Goal: Ask a question

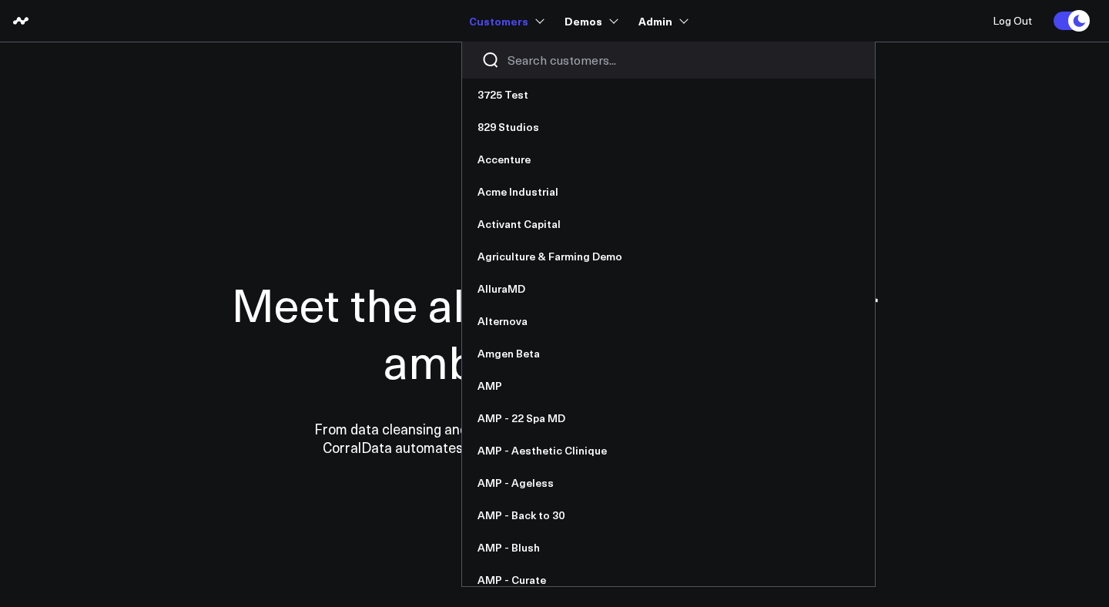
click at [533, 61] on input "Search customers input" at bounding box center [682, 60] width 348 height 17
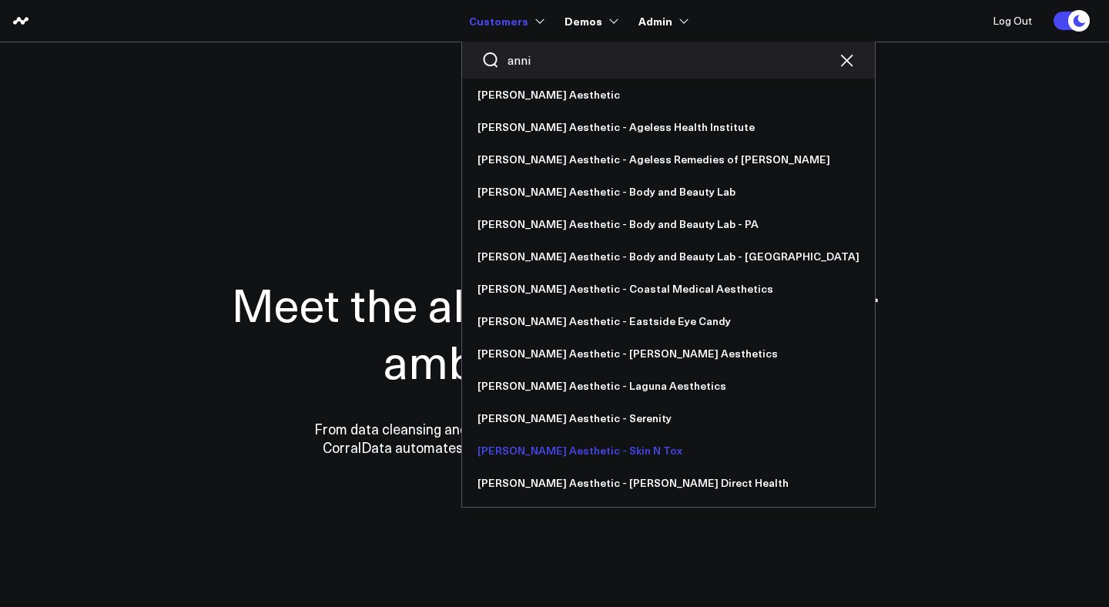
type input "anni"
click at [561, 449] on link "[PERSON_NAME] Aesthetic - Skin N Tox" at bounding box center [668, 450] width 413 height 32
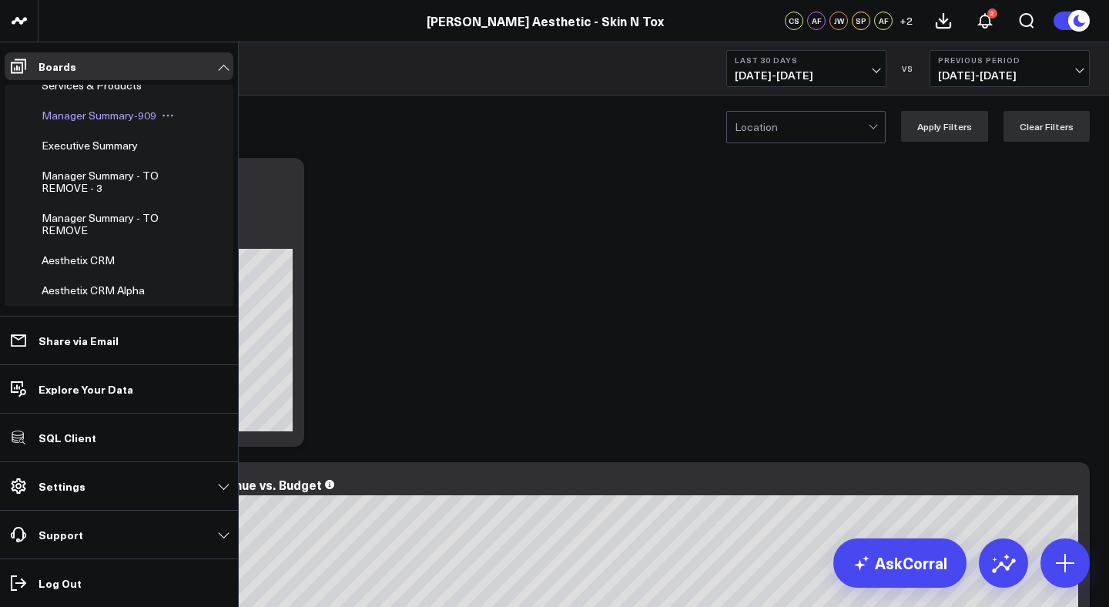
scroll to position [139, 0]
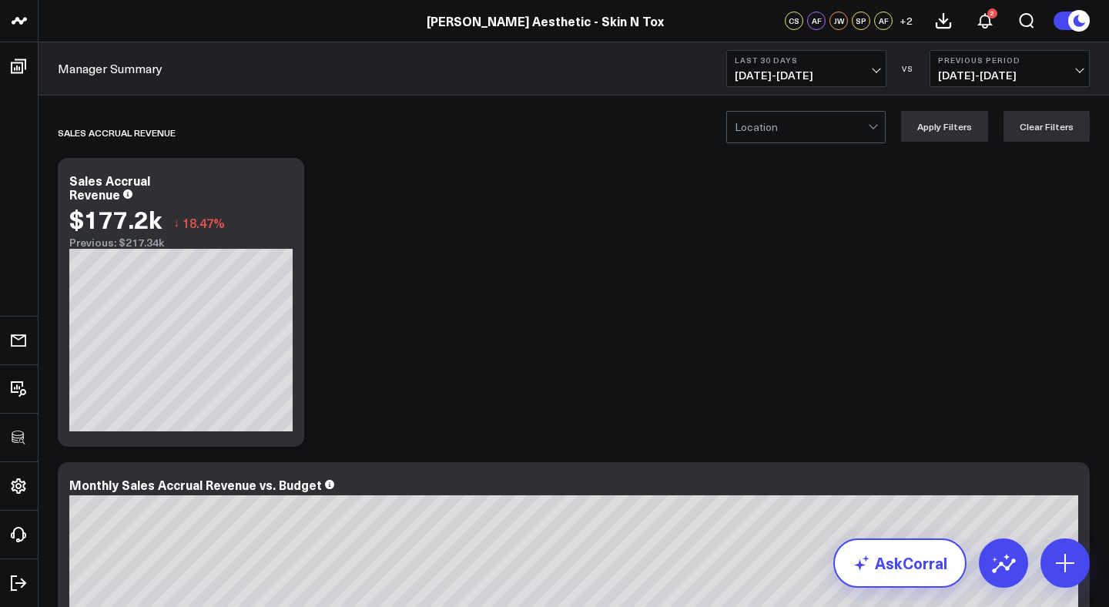
click at [880, 557] on link "AskCorral" at bounding box center [899, 562] width 133 height 49
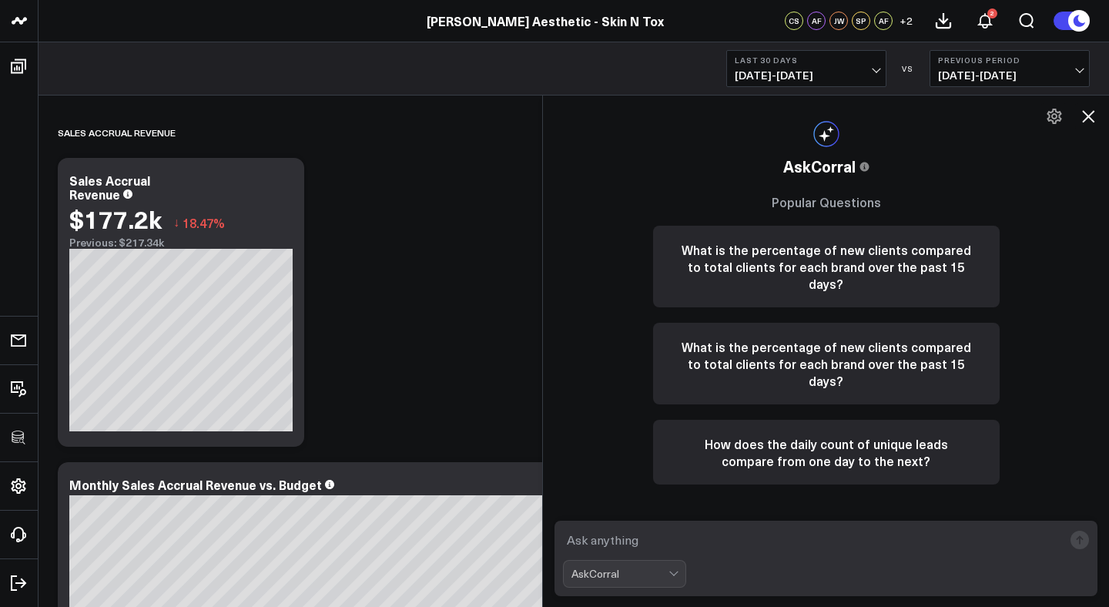
click at [783, 541] on textarea at bounding box center [813, 540] width 500 height 28
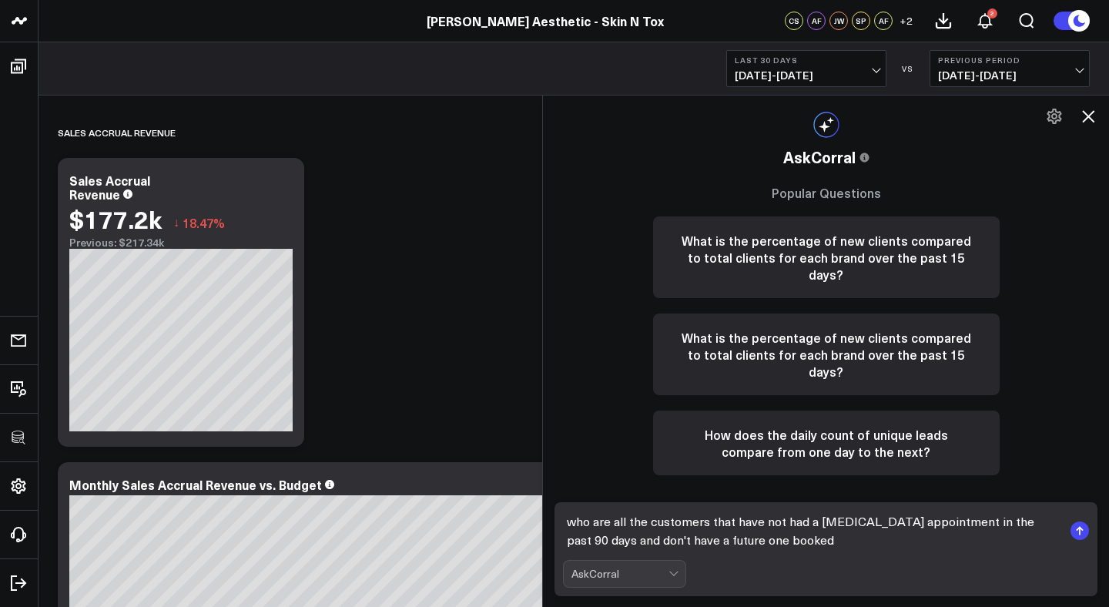
type textarea "who are all the customers that have not had a botox appointment in the past 90 …"
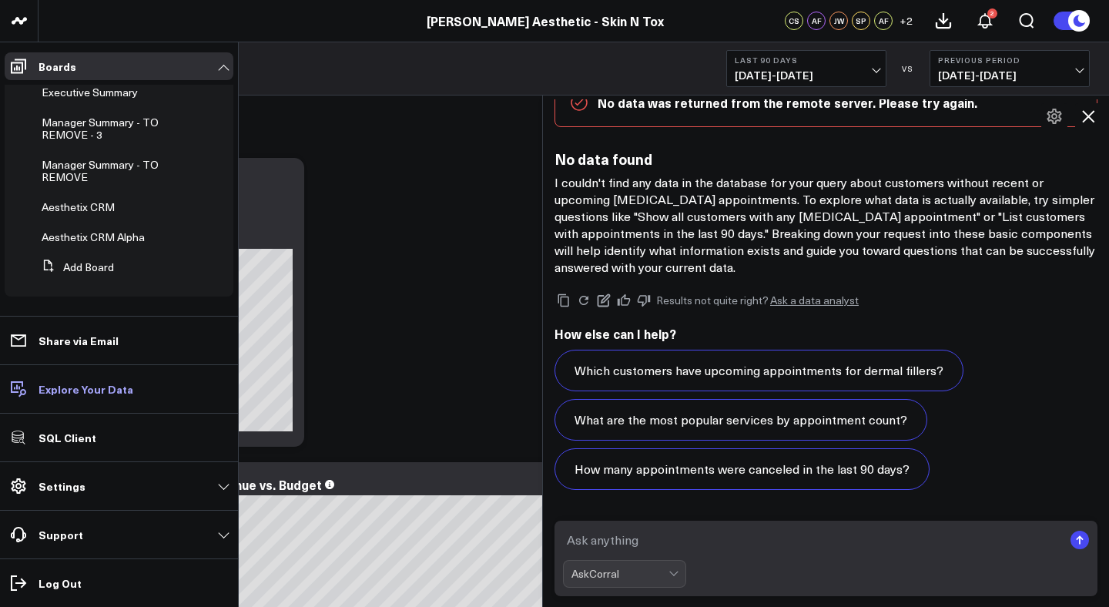
scroll to position [114, 0]
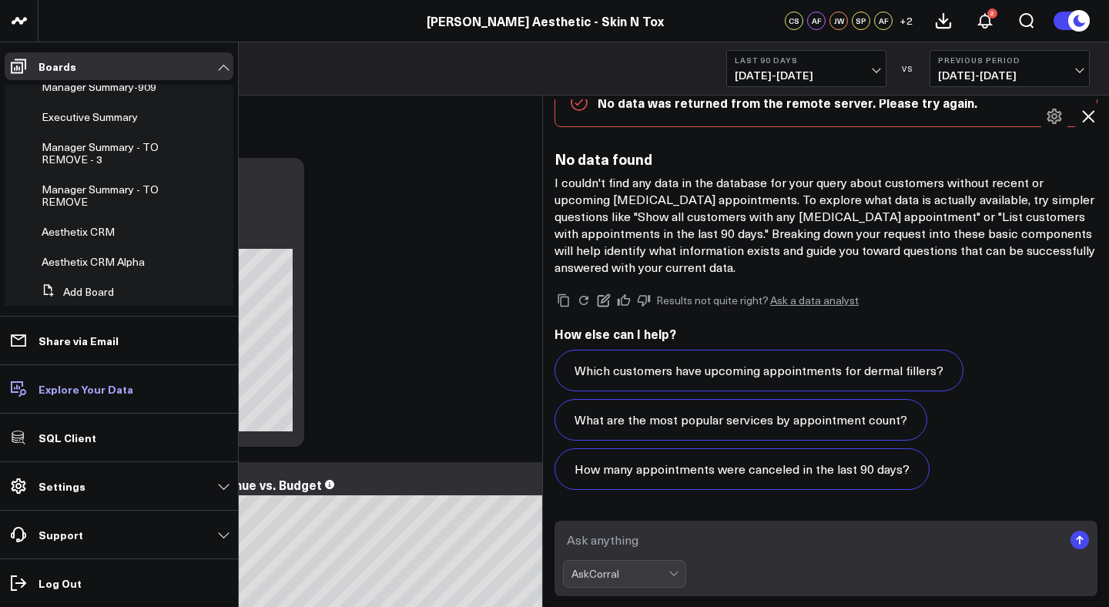
click at [82, 386] on p "Explore Your Data" at bounding box center [86, 389] width 95 height 12
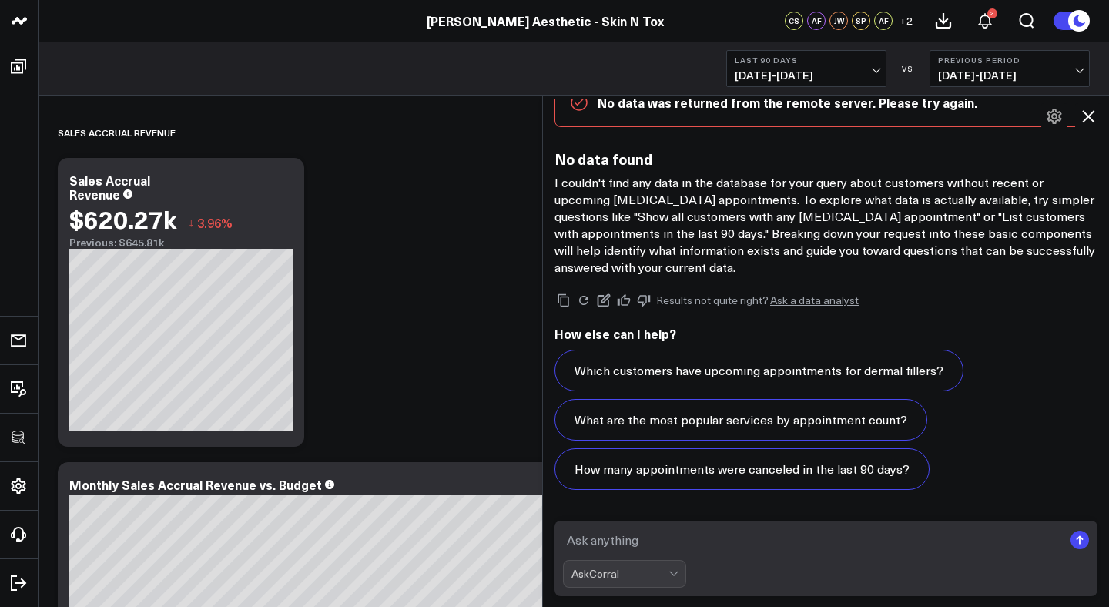
click at [640, 535] on textarea at bounding box center [813, 540] width 500 height 28
type textarea "show all customers with botox appointments in the past 90 days"
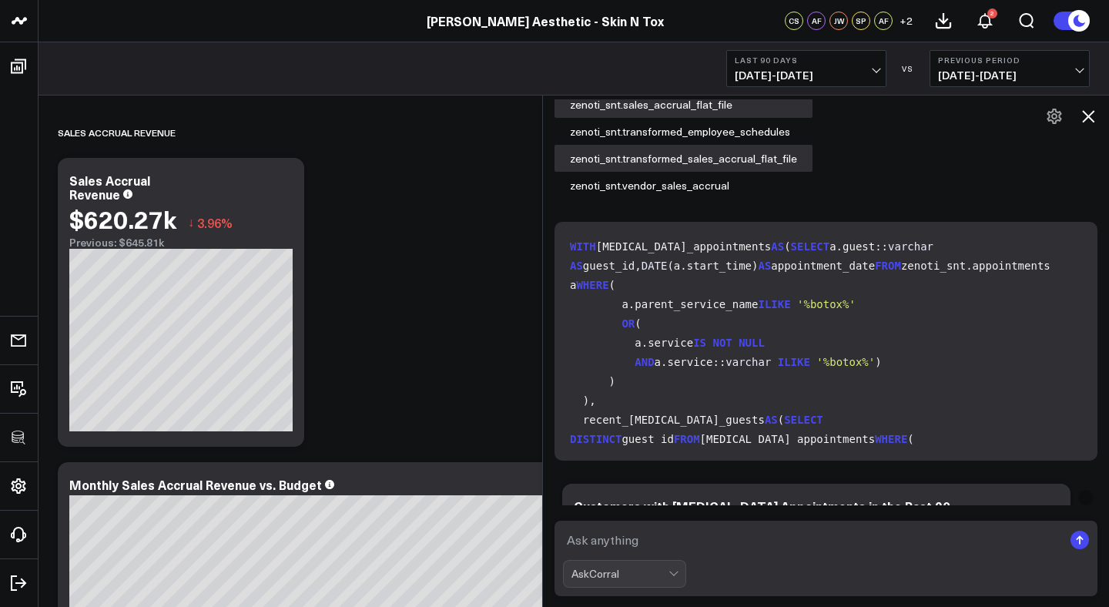
scroll to position [12, 0]
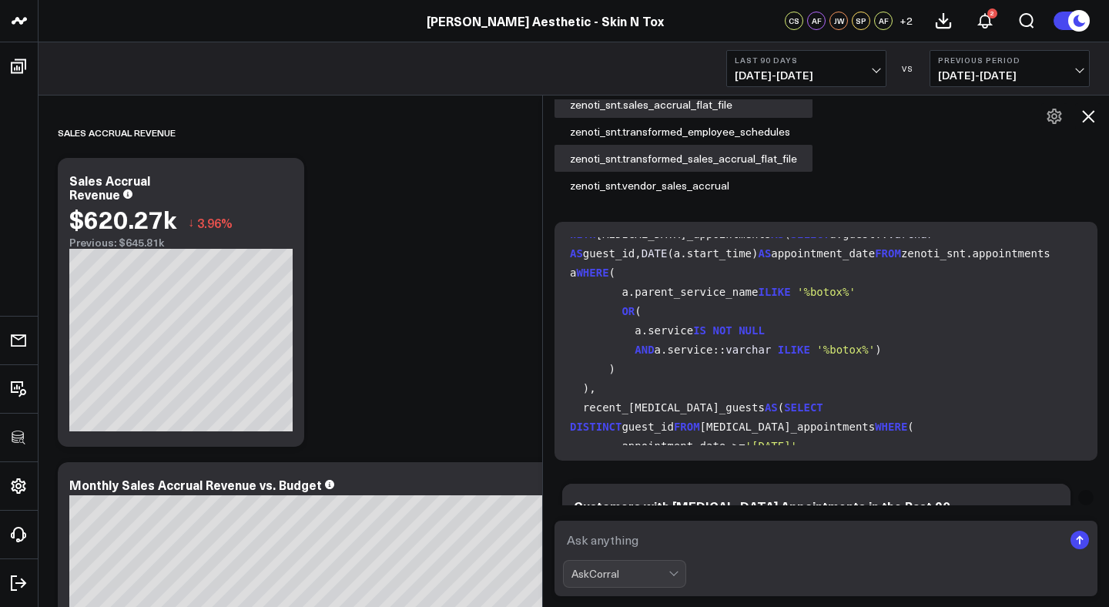
click at [1087, 114] on icon at bounding box center [1088, 116] width 12 height 12
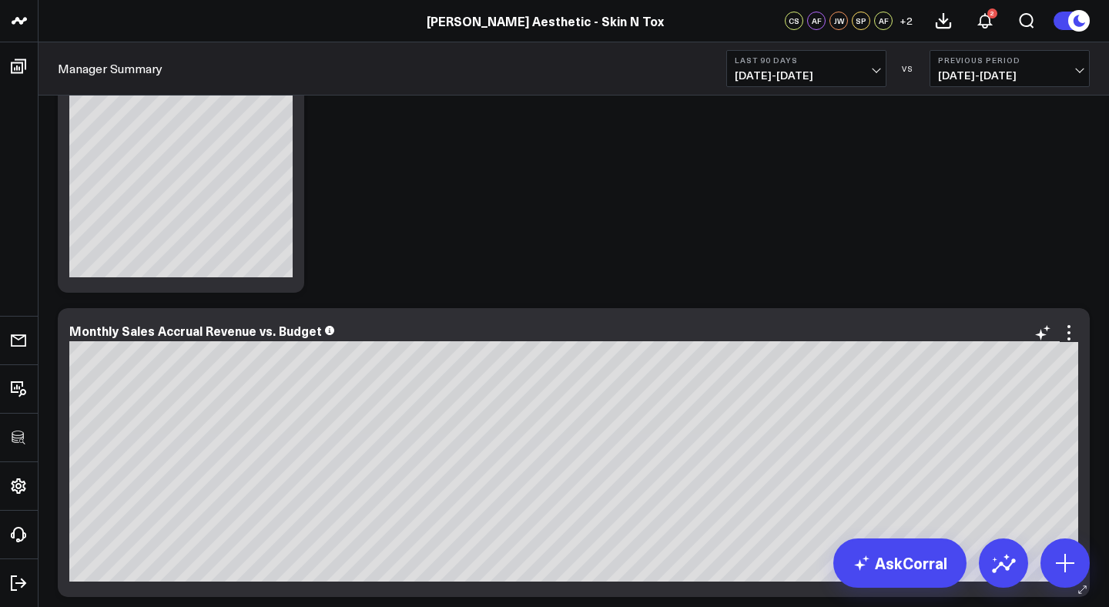
scroll to position [158, 0]
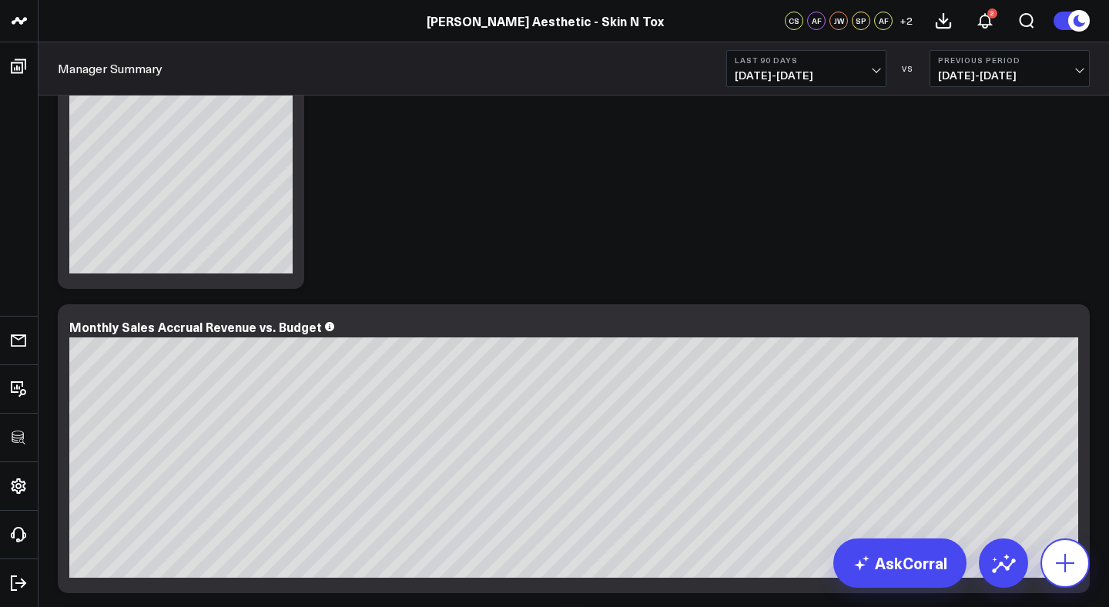
click at [1066, 575] on button at bounding box center [1065, 562] width 49 height 49
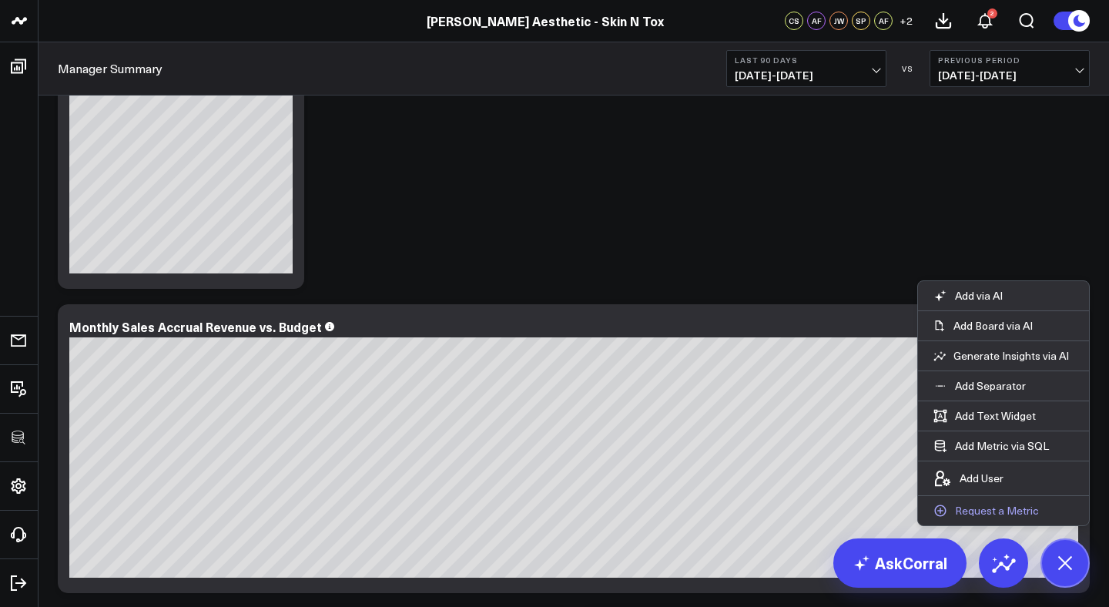
click at [974, 507] on p "Request a Metric" at bounding box center [997, 511] width 84 height 14
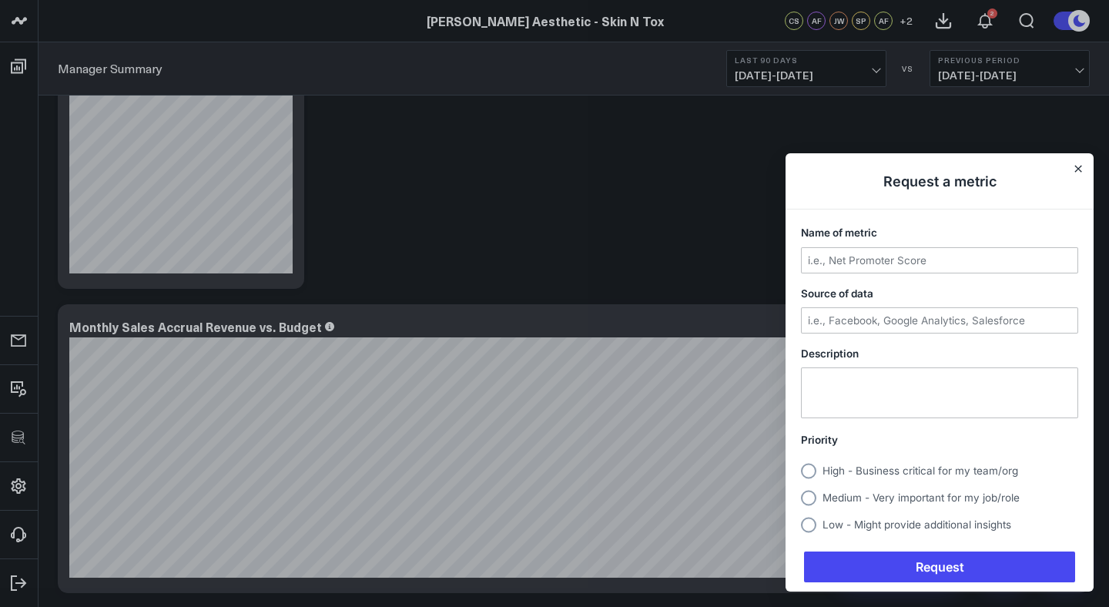
scroll to position [0, 0]
click at [839, 259] on input "Name of metric" at bounding box center [940, 260] width 276 height 25
click at [868, 260] on input "90 Days no appt" at bounding box center [940, 260] width 276 height 25
click at [985, 256] on input "90 Days no botox appt" at bounding box center [940, 260] width 276 height 25
type input "90 Days no botox appts"
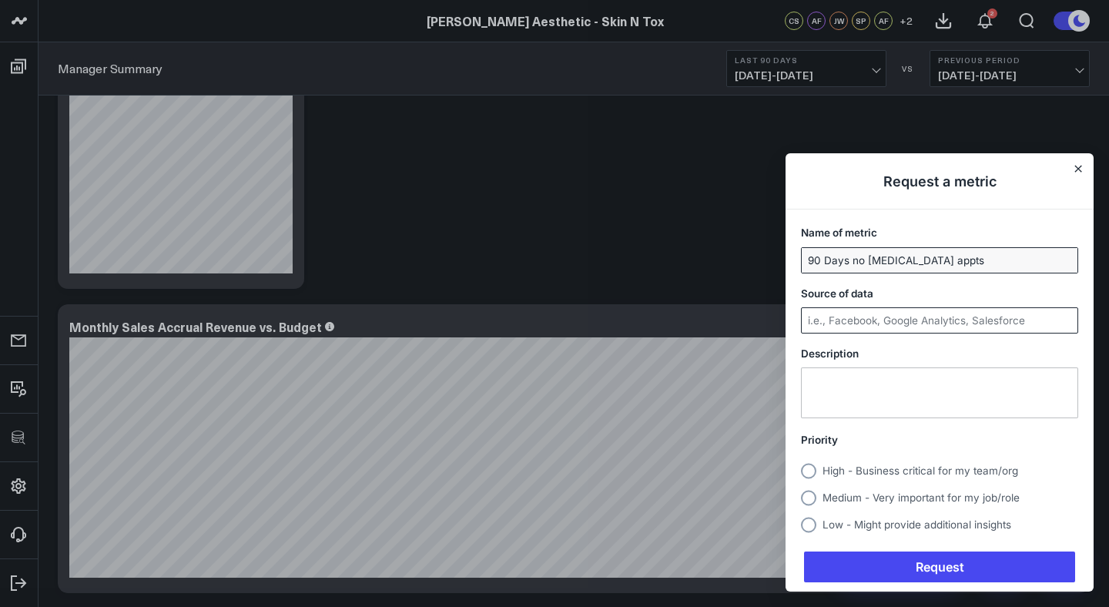
click at [927, 323] on input "Source of data" at bounding box center [940, 320] width 276 height 25
type input "Zenoti"
click at [913, 394] on textarea "Description" at bounding box center [940, 392] width 276 height 49
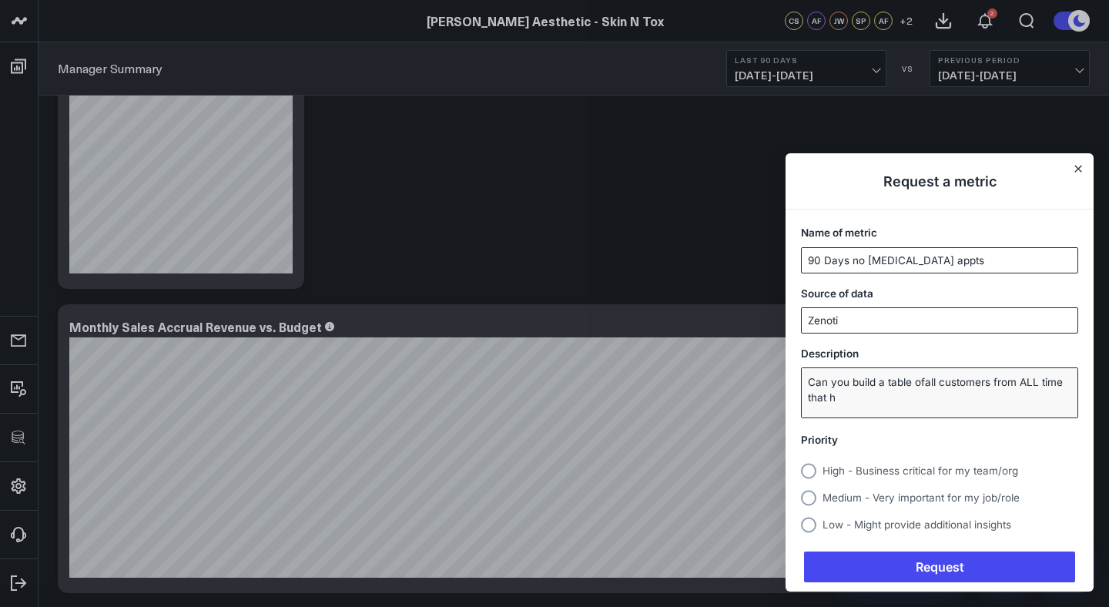
click at [923, 381] on textarea "Can you build a table ofall customers from ALL time that h" at bounding box center [940, 392] width 276 height 49
click at [952, 390] on textarea "Can you build a table of all customers from ALL time that h" at bounding box center [940, 392] width 276 height 49
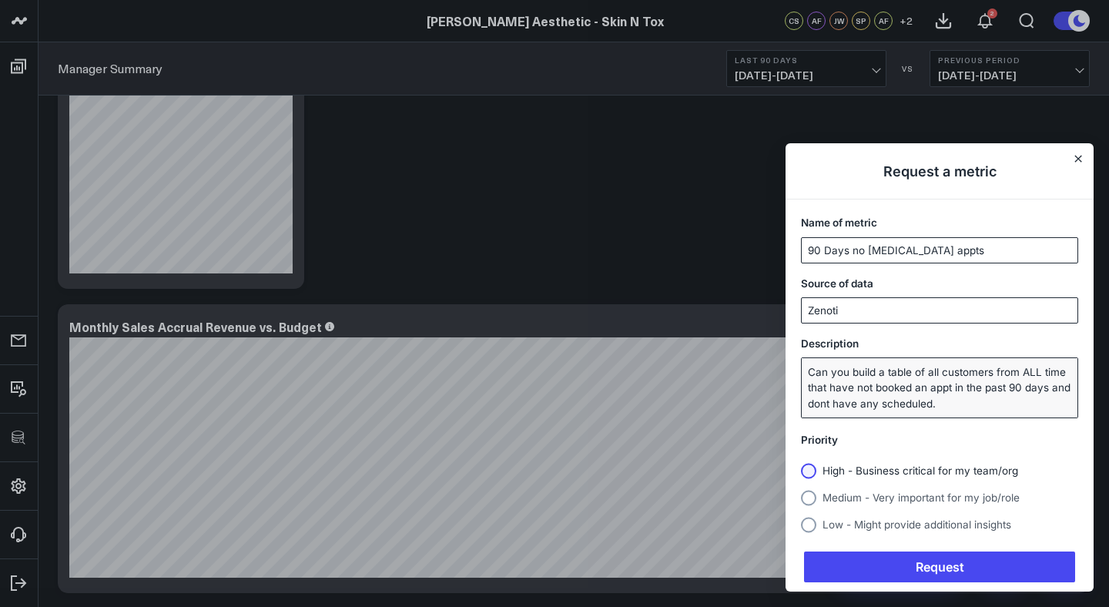
click at [808, 465] on circle "Usersnap widget" at bounding box center [808, 470] width 15 height 15
click at [801, 471] on input "High - Business critical for my team/org" at bounding box center [801, 471] width 0 height 0
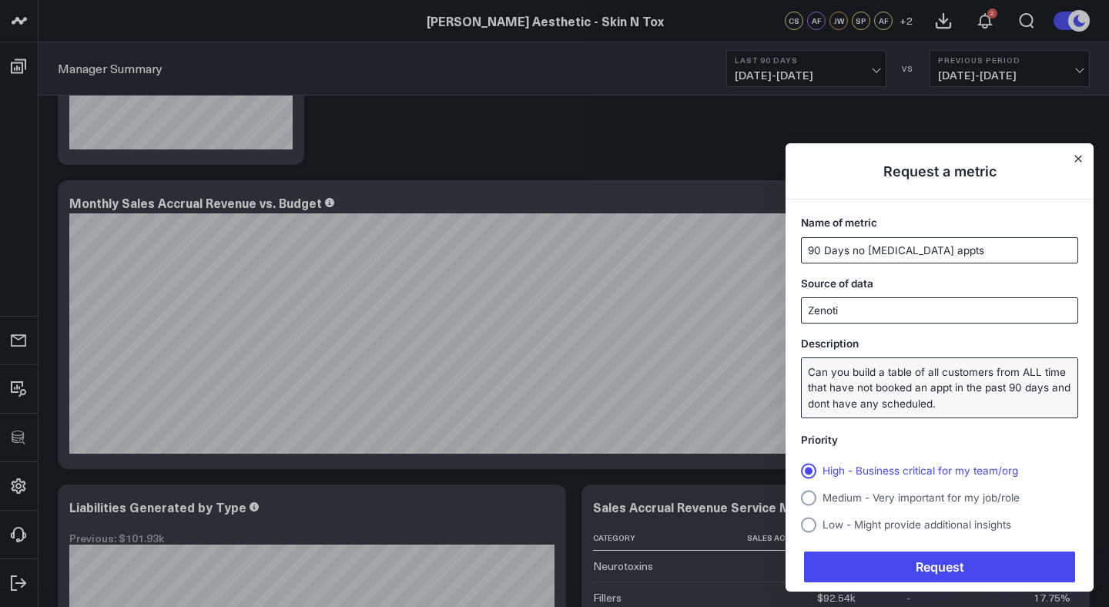
scroll to position [289, 0]
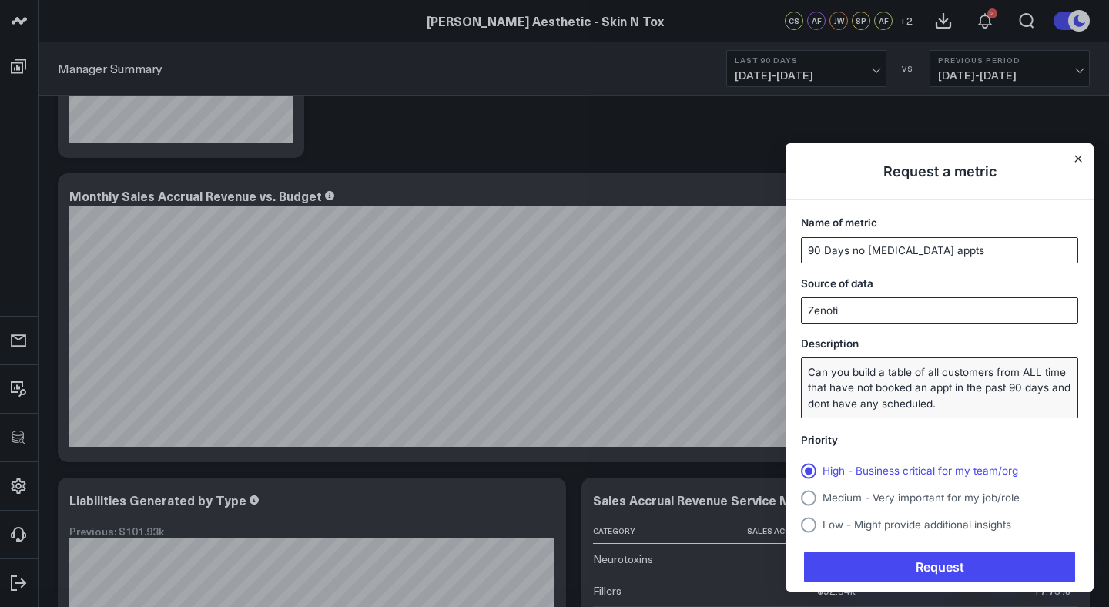
click at [930, 386] on textarea "Can you build a table of all customers from ALL time that have not booked an ap…" at bounding box center [940, 387] width 276 height 59
click at [1069, 371] on textarea "Can you build a table of all customers from ALL time that have not booked a bot…" at bounding box center [940, 387] width 276 height 59
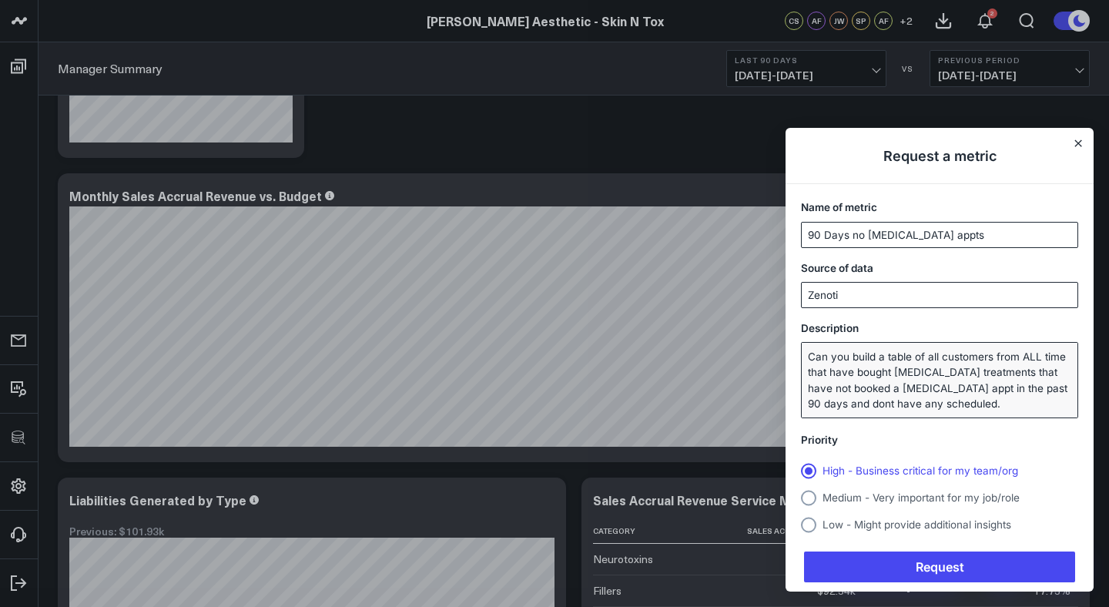
click at [890, 387] on textarea "Can you build a table of all customers from ALL time that have bought botox tre…" at bounding box center [940, 380] width 276 height 75
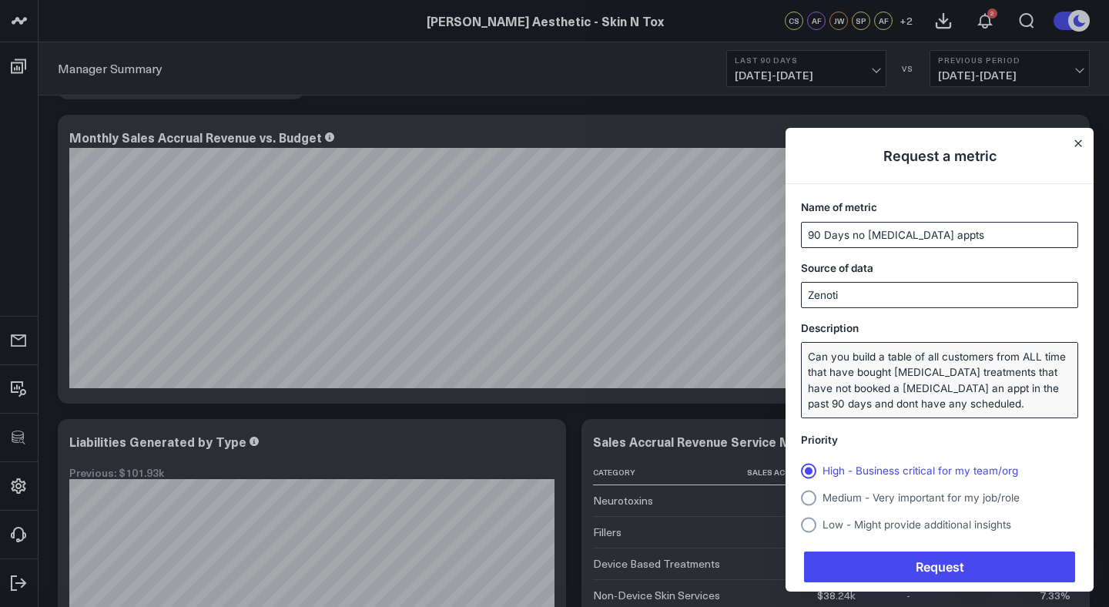
scroll to position [358, 0]
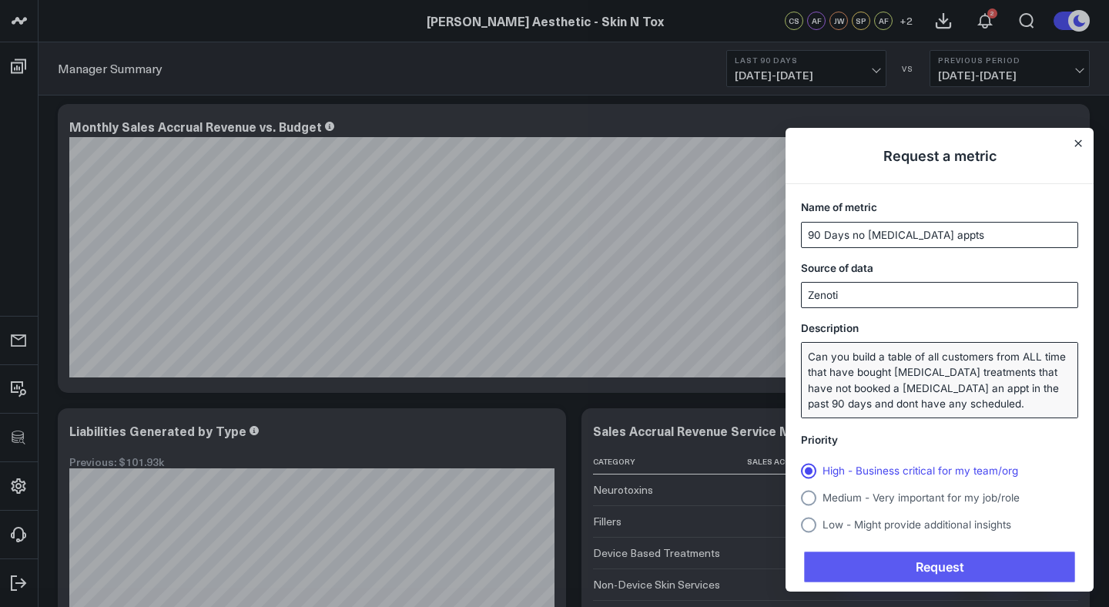
type textarea "Can you build a table of all customers from ALL time that have bought botox tre…"
click at [880, 561] on span "Request" at bounding box center [939, 566] width 271 height 31
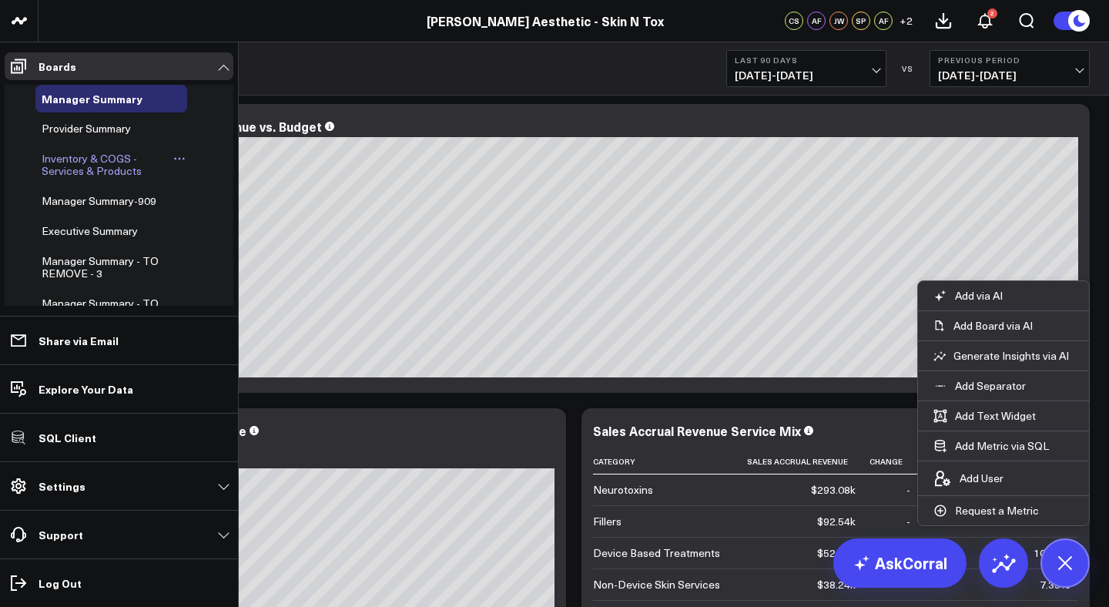
scroll to position [139, 0]
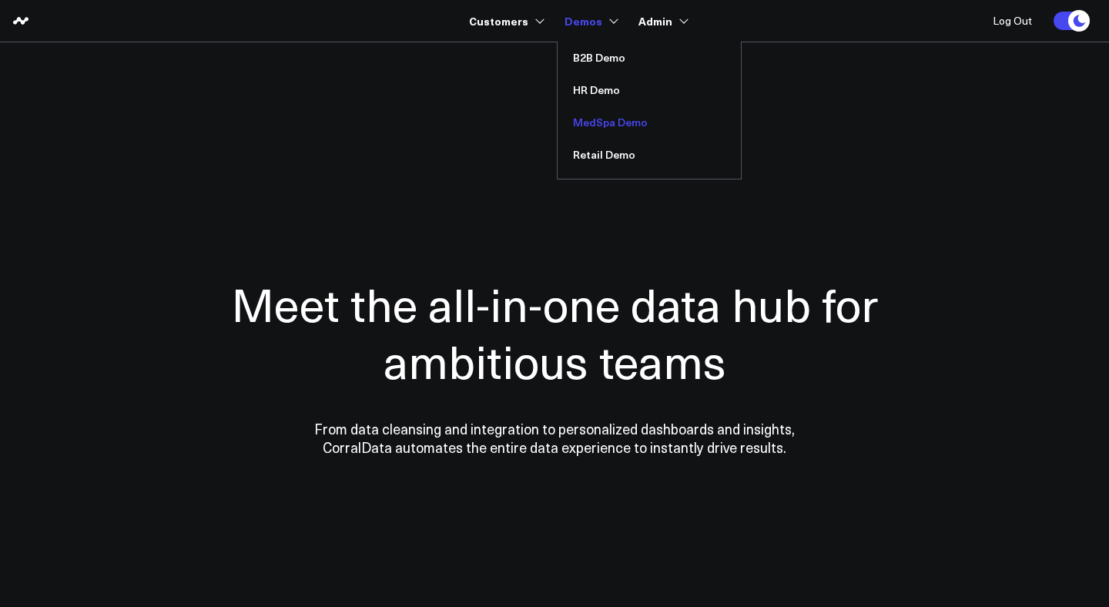
click at [600, 129] on link "MedSpa Demo" at bounding box center [649, 122] width 183 height 32
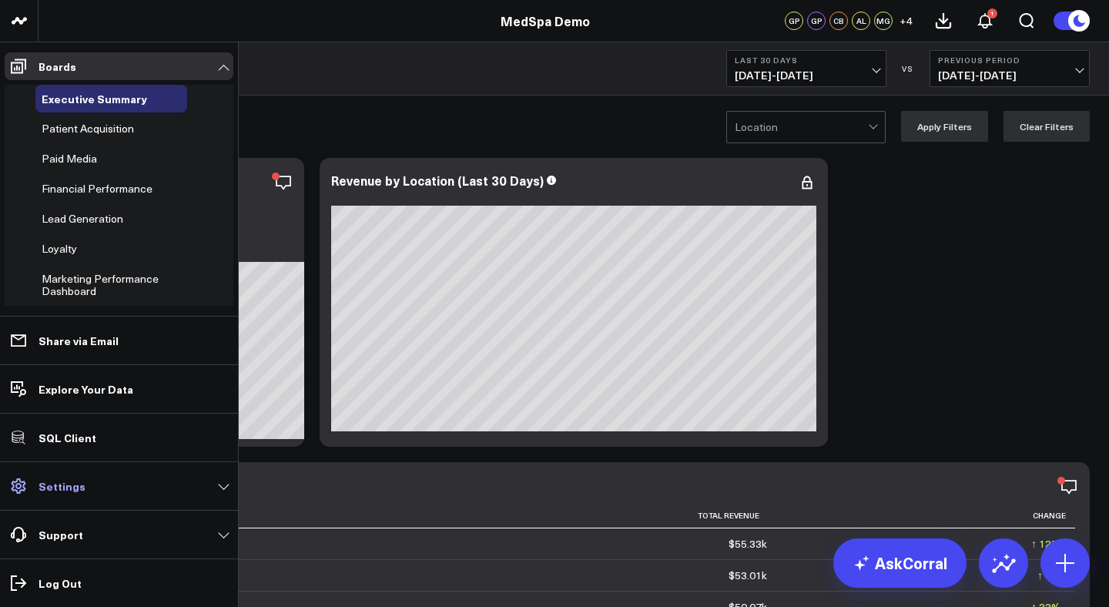
click at [65, 484] on p "Settings" at bounding box center [62, 486] width 47 height 12
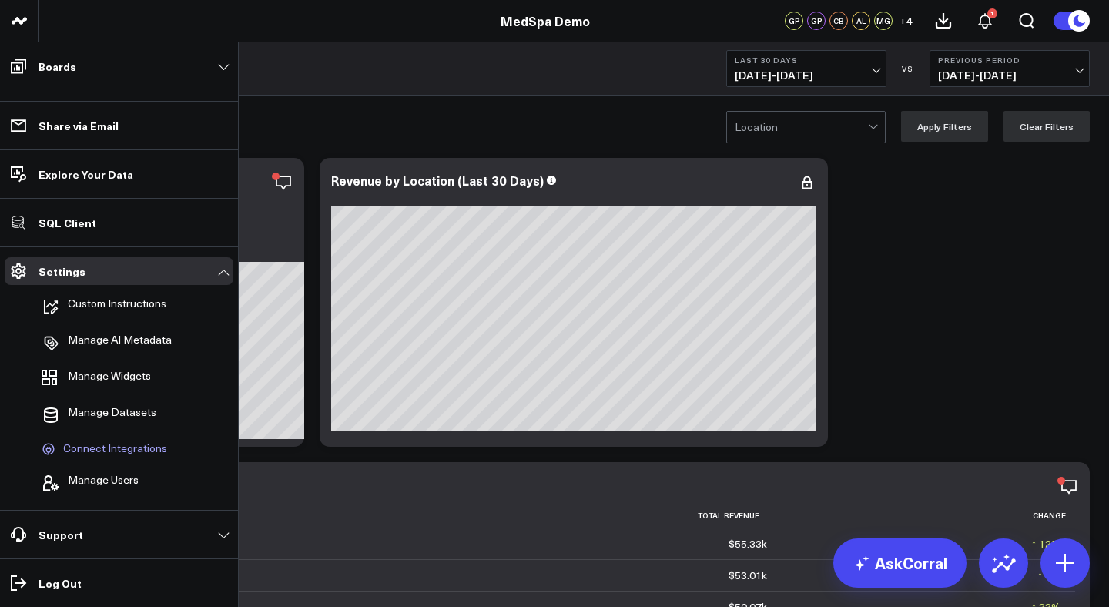
click at [112, 444] on span "Connect Integrations" at bounding box center [115, 449] width 104 height 14
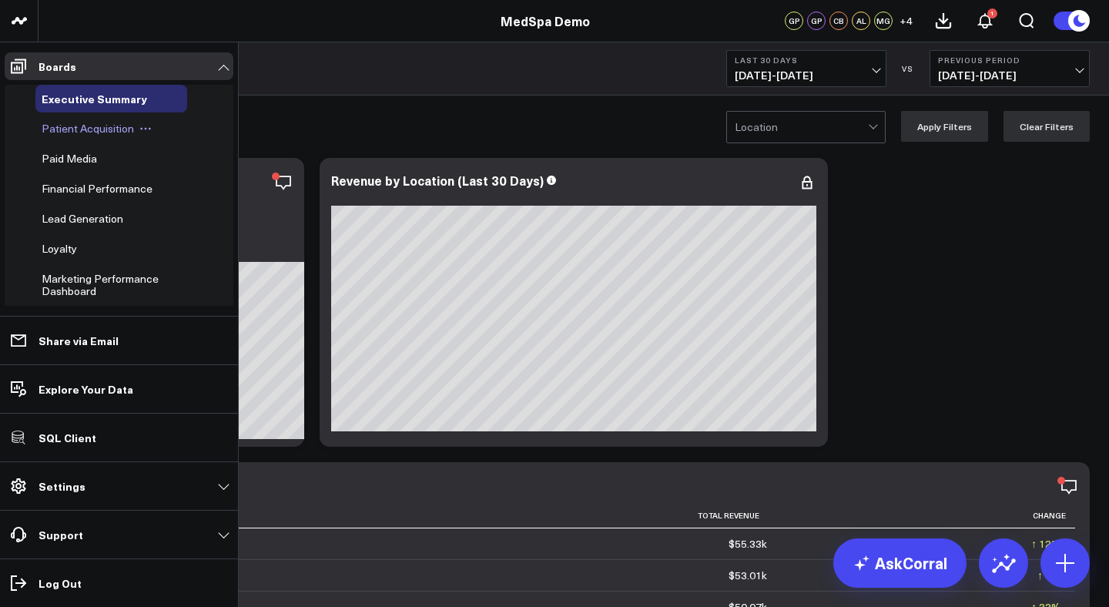
click at [76, 130] on span "Patient Acquisition" at bounding box center [88, 128] width 92 height 15
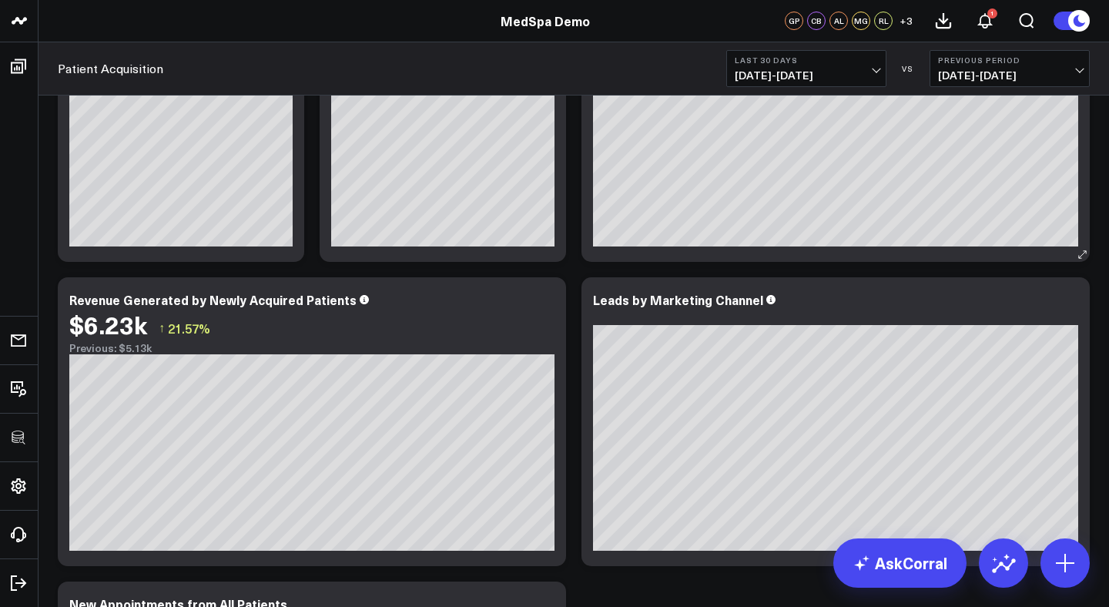
scroll to position [146, 0]
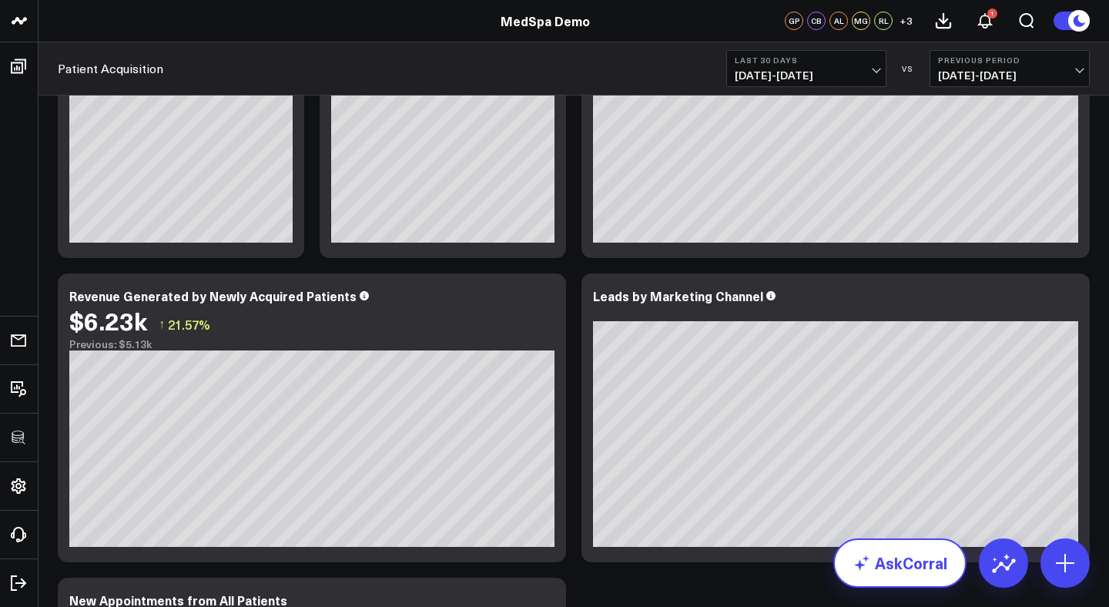
click at [875, 571] on link "AskCorral" at bounding box center [899, 562] width 133 height 49
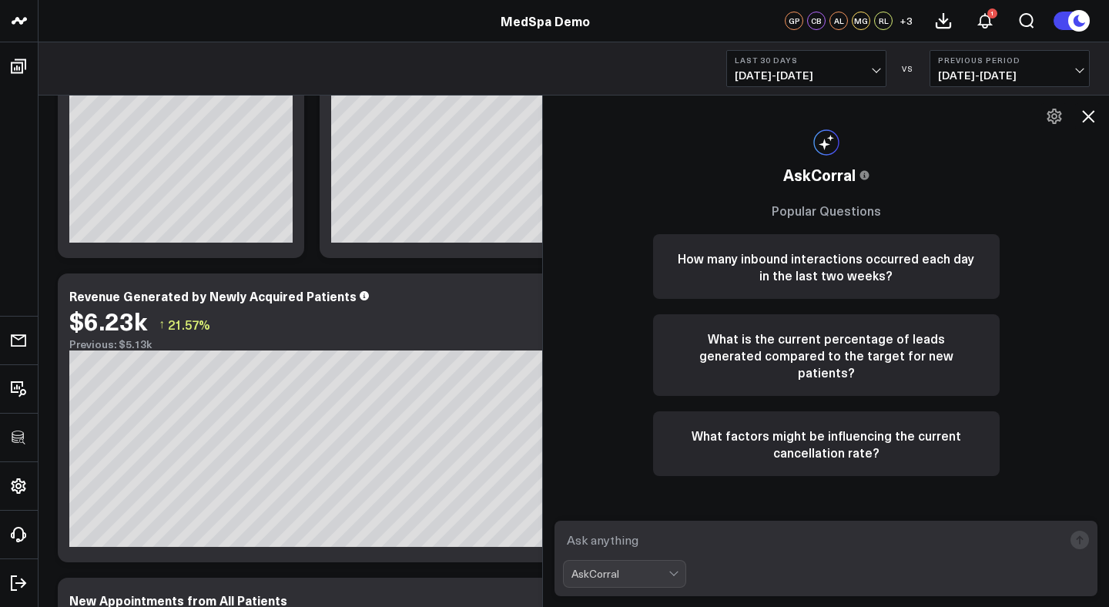
click at [652, 532] on textarea at bounding box center [813, 540] width 500 height 28
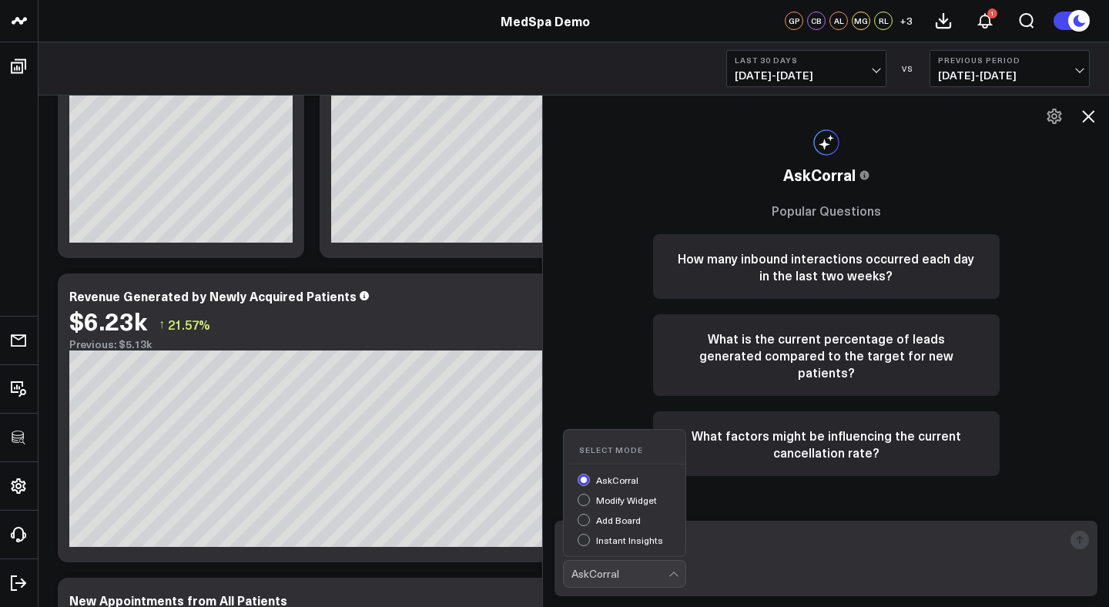
click at [668, 571] on div "AskCorral" at bounding box center [619, 574] width 97 height 12
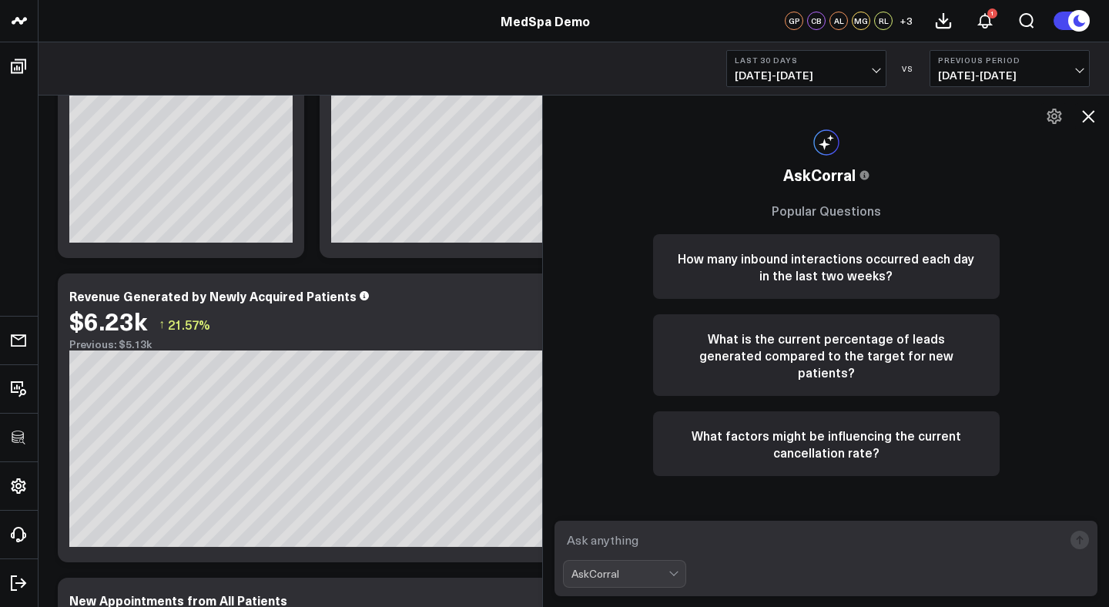
click at [669, 571] on div at bounding box center [675, 574] width 13 height 26
click at [675, 541] on textarea at bounding box center [813, 540] width 500 height 28
type textarea "what are my top performing services?"
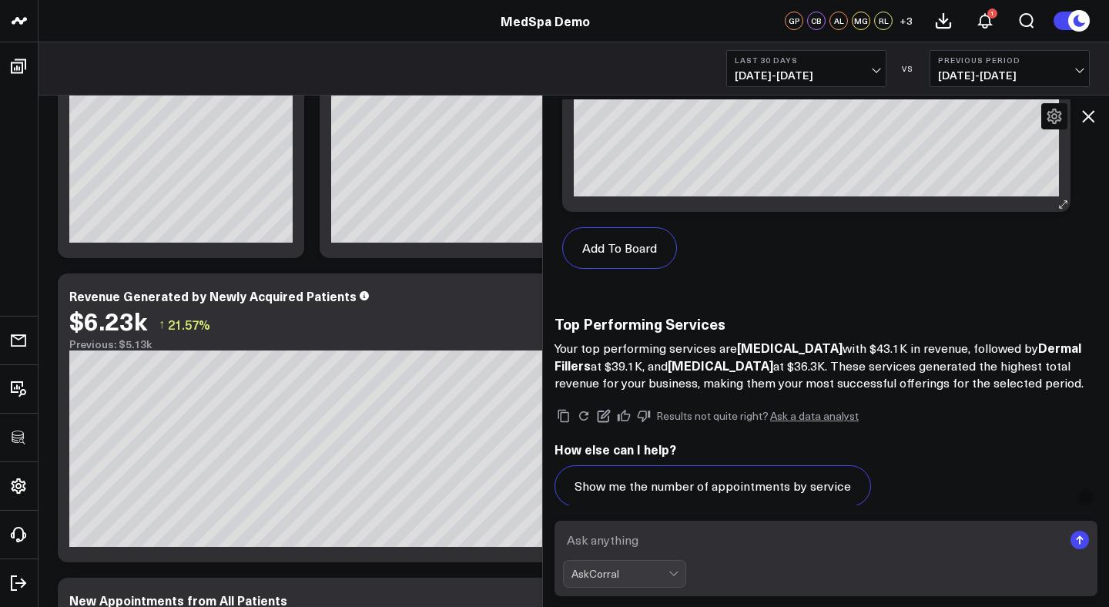
scroll to position [1336, 0]
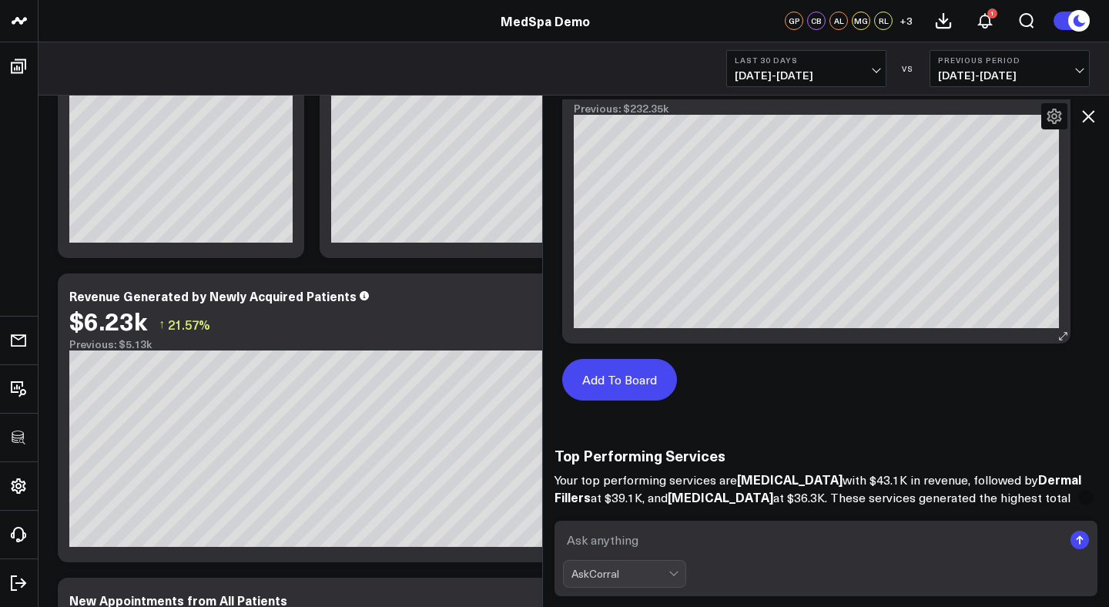
click at [648, 379] on button "Add To Board" at bounding box center [619, 380] width 115 height 42
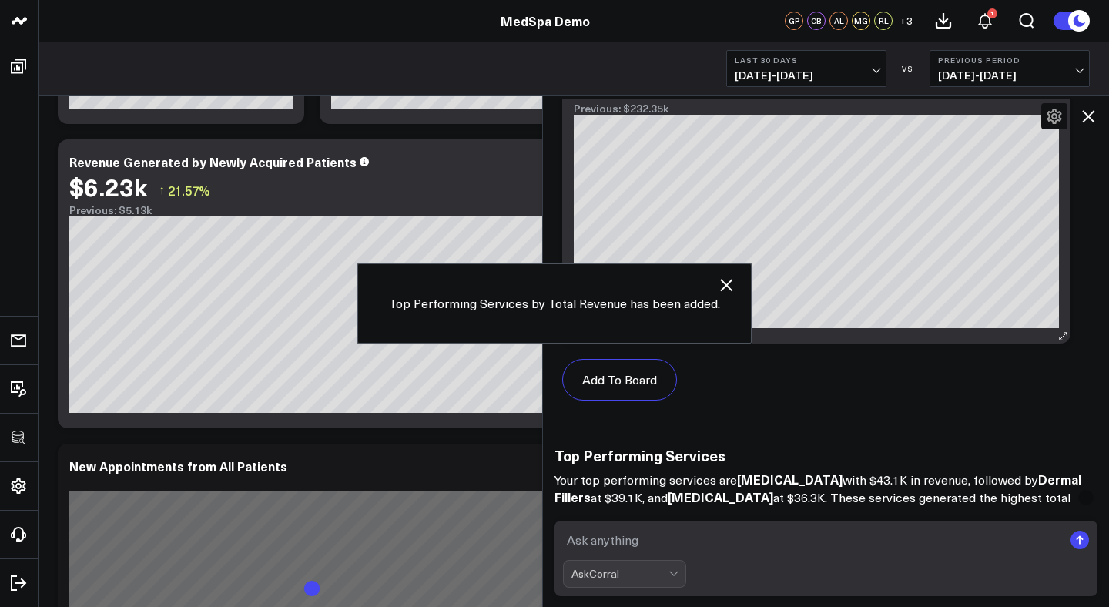
scroll to position [505, 0]
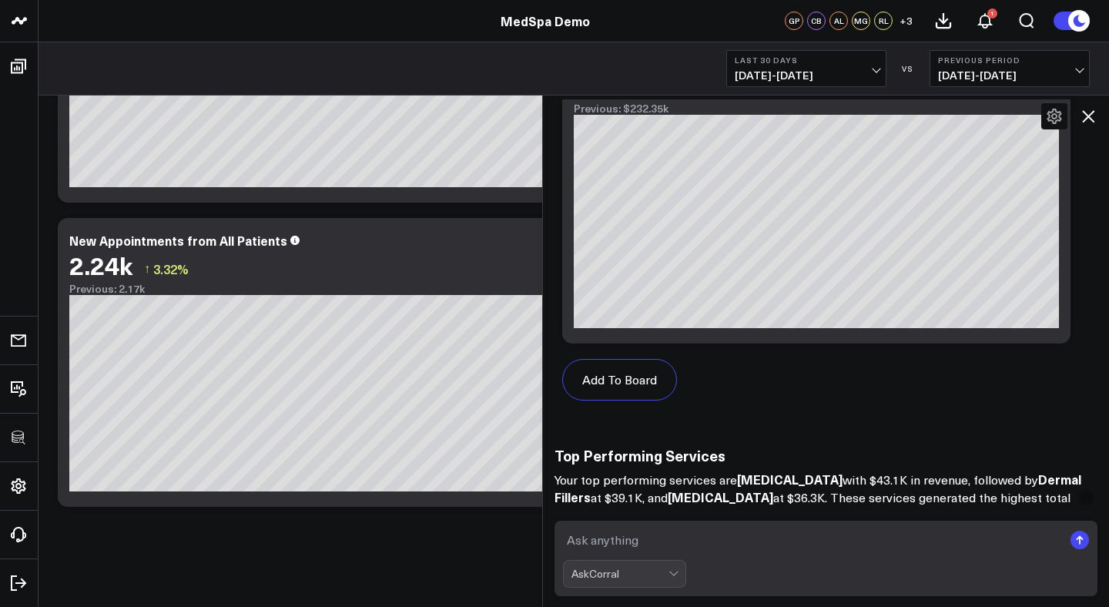
click at [1091, 119] on icon at bounding box center [1088, 116] width 12 height 12
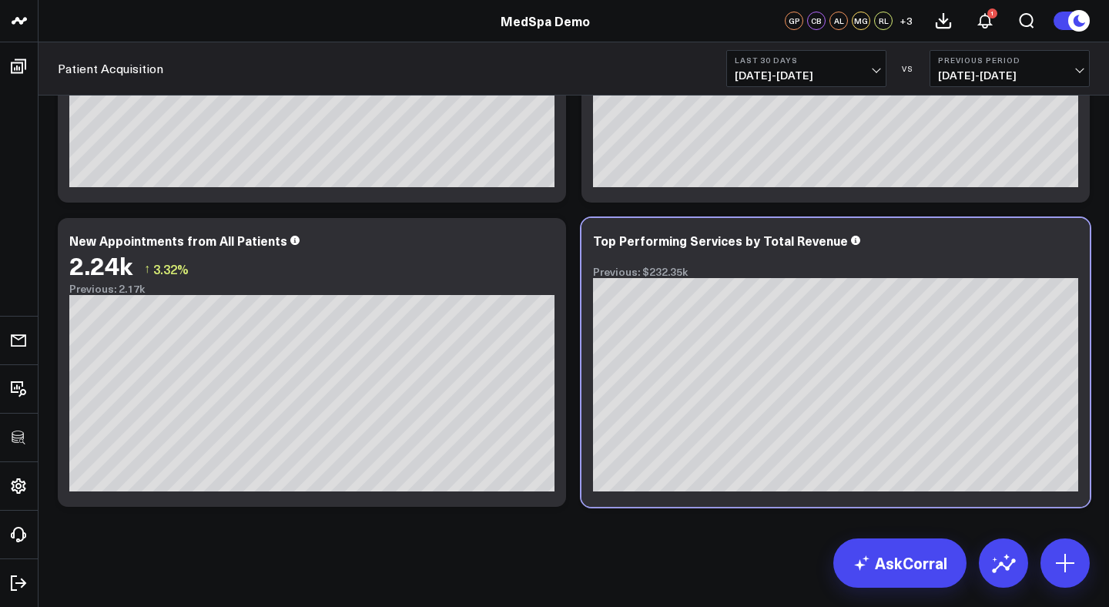
click at [1101, 464] on div "Modify via AI Copy link to widget Ask support Remove Create linked copy Executi…" at bounding box center [574, 98] width 1071 height 1017
click at [997, 564] on icon at bounding box center [1003, 563] width 25 height 25
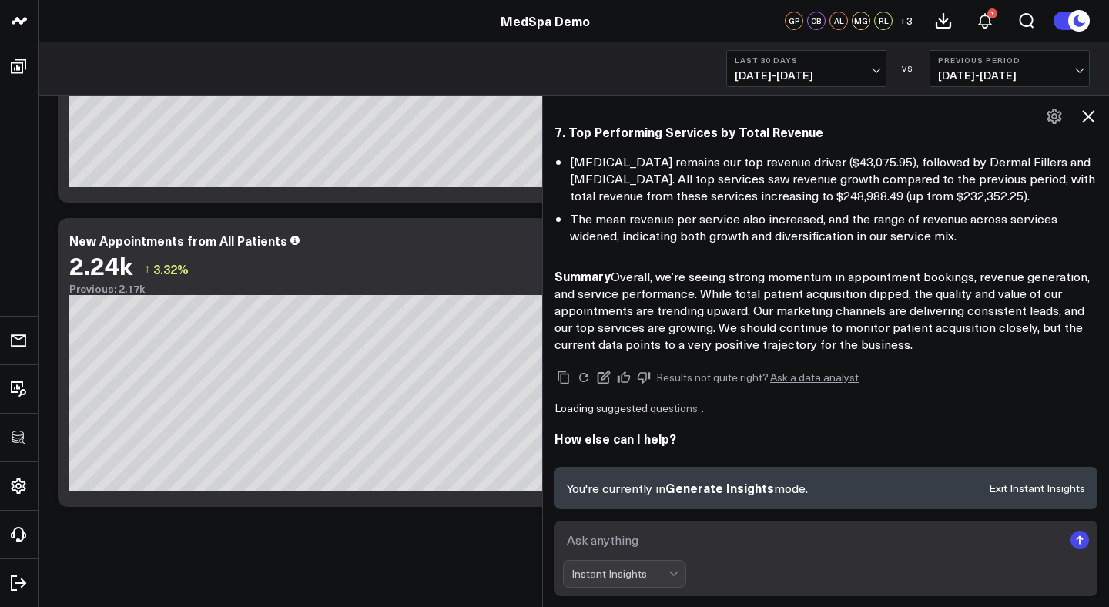
scroll to position [882, 0]
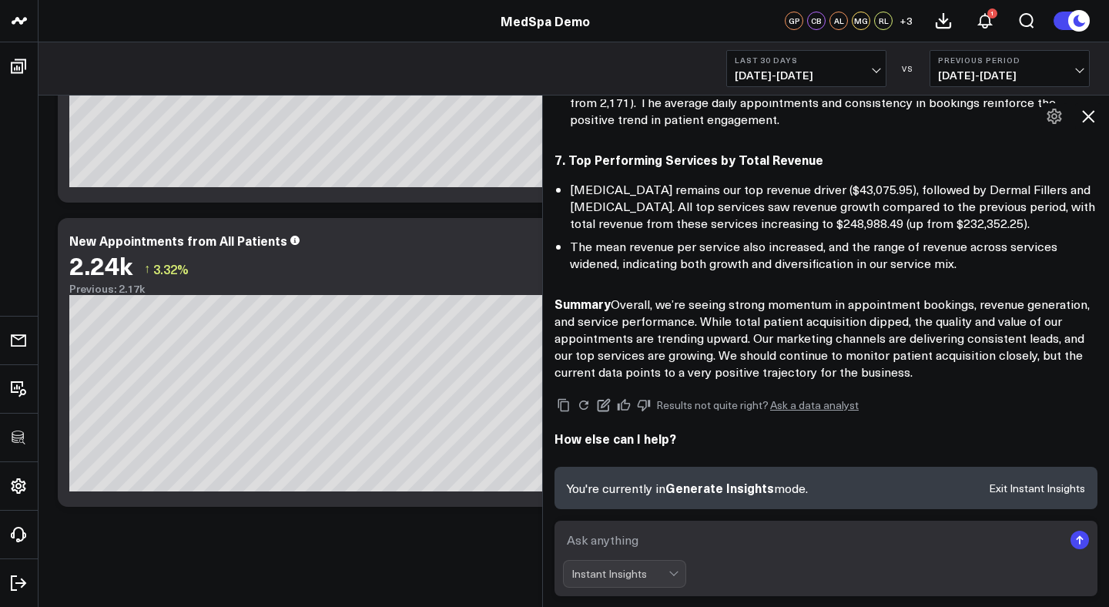
click at [1089, 122] on icon at bounding box center [1088, 116] width 18 height 18
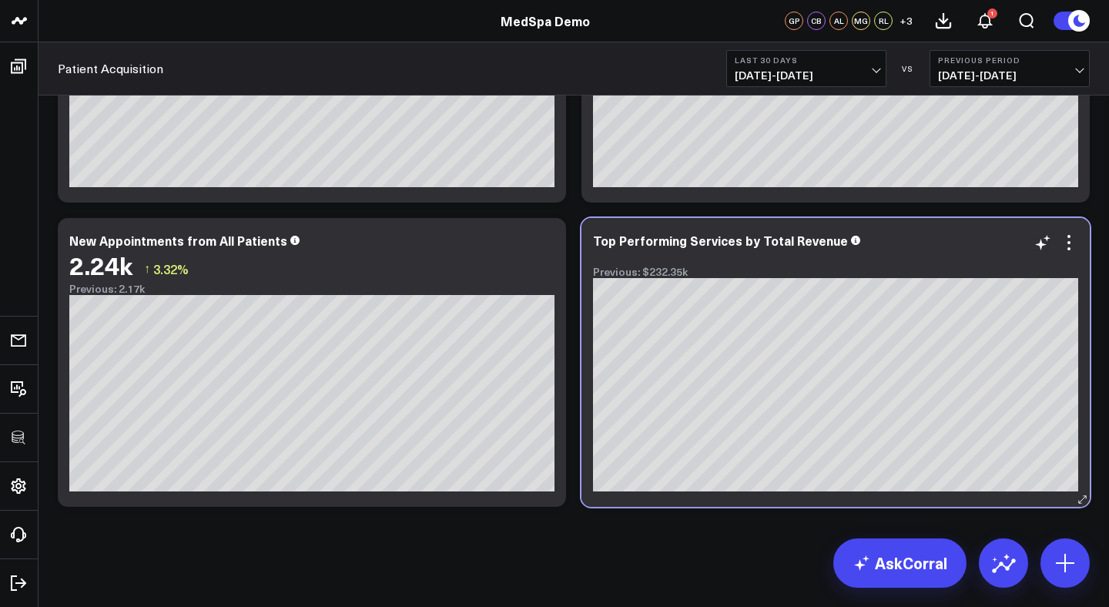
scroll to position [840, 0]
click at [1067, 568] on icon at bounding box center [1065, 563] width 25 height 25
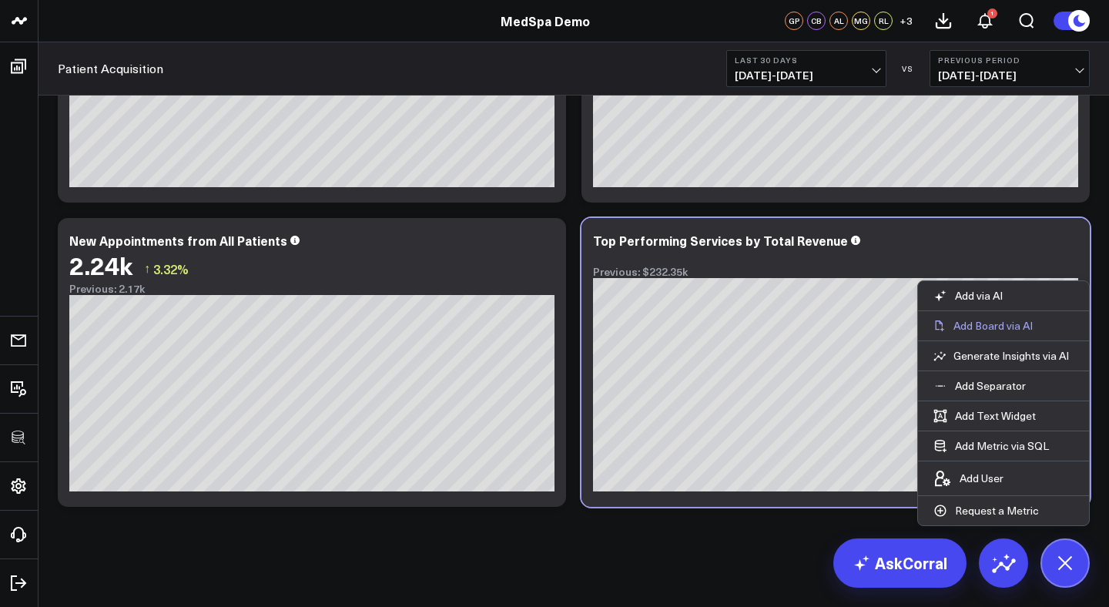
click at [985, 330] on p "Add Board via AI" at bounding box center [992, 326] width 79 height 14
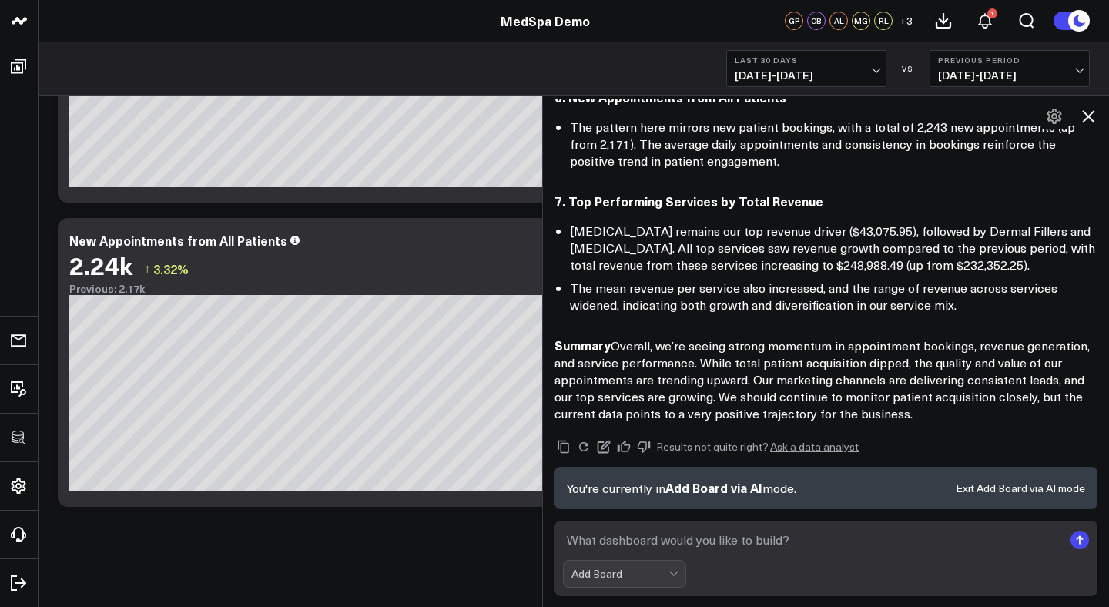
scroll to position [882, 0]
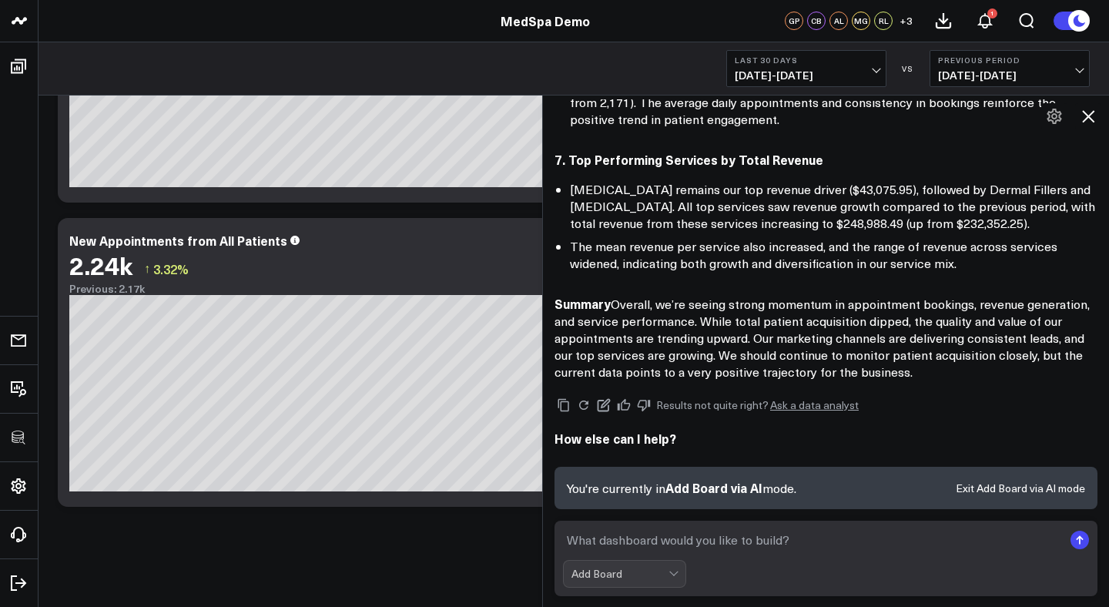
click at [702, 535] on textarea at bounding box center [813, 540] width 500 height 28
type textarea "Build me a paid media report"
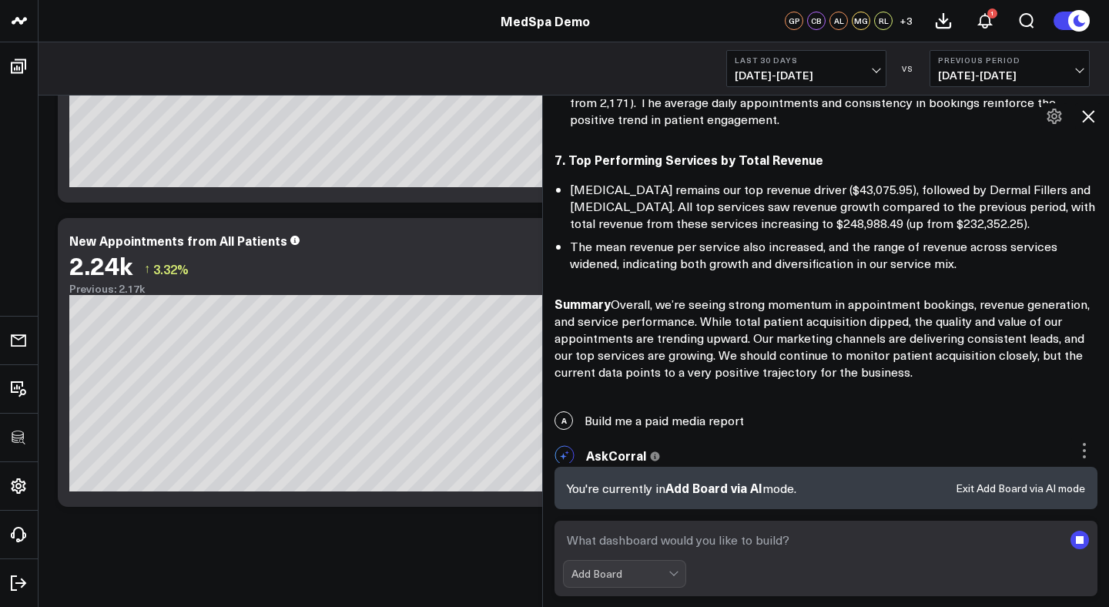
scroll to position [903, 0]
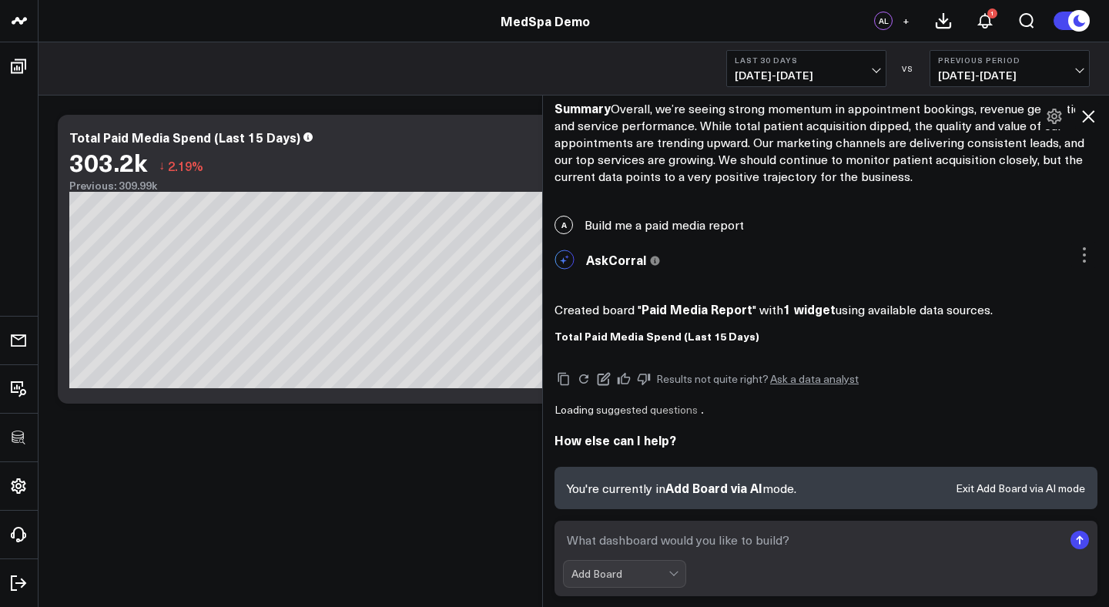
scroll to position [1050, 0]
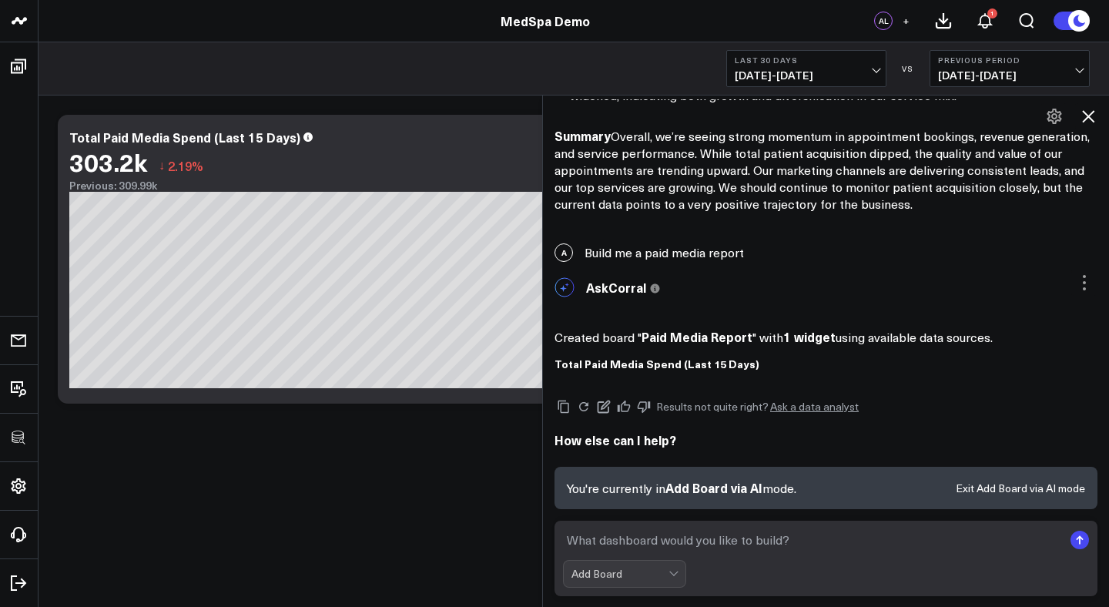
click at [1086, 121] on icon at bounding box center [1088, 116] width 18 height 18
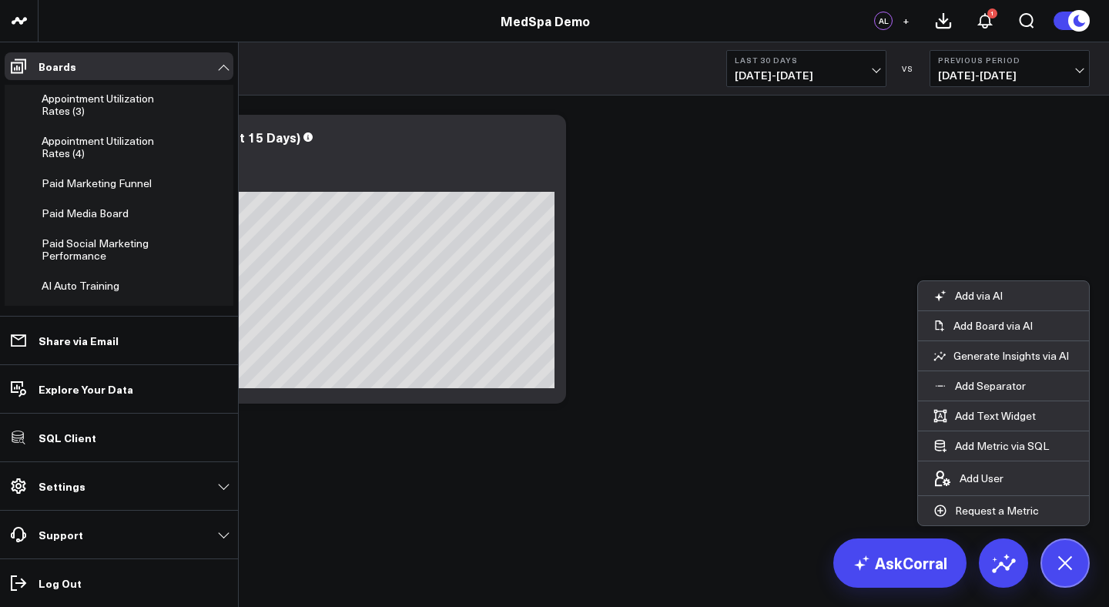
scroll to position [725, 0]
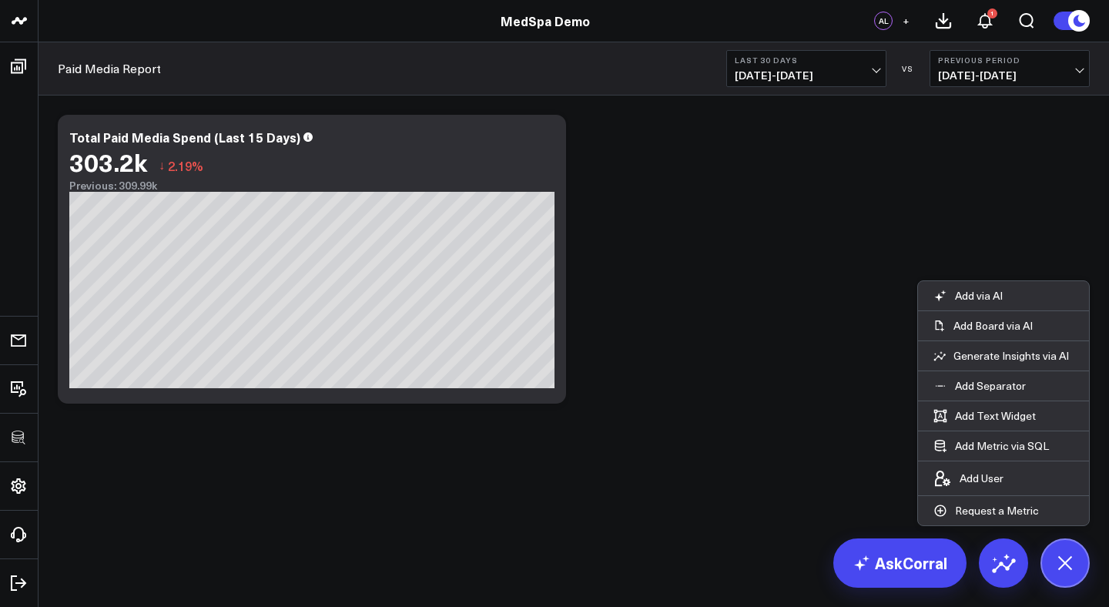
click at [920, 184] on div "Modify via AI Copy link to widget Ask support Remove Create linked copy Executi…" at bounding box center [573, 259] width 1047 height 304
click at [1070, 561] on icon at bounding box center [1064, 562] width 35 height 35
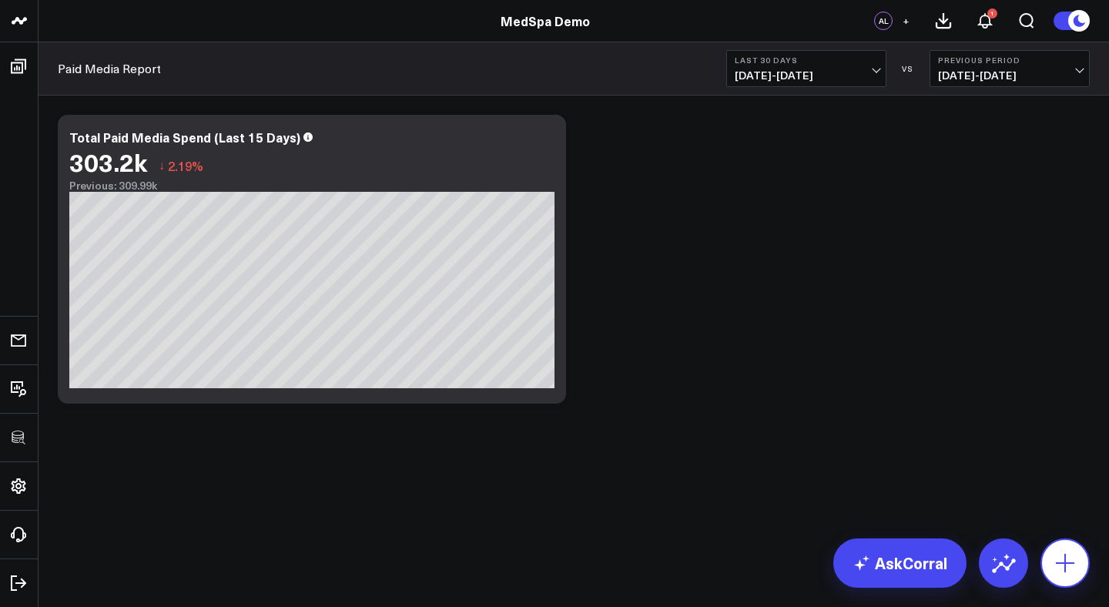
click at [1075, 571] on icon at bounding box center [1065, 563] width 25 height 25
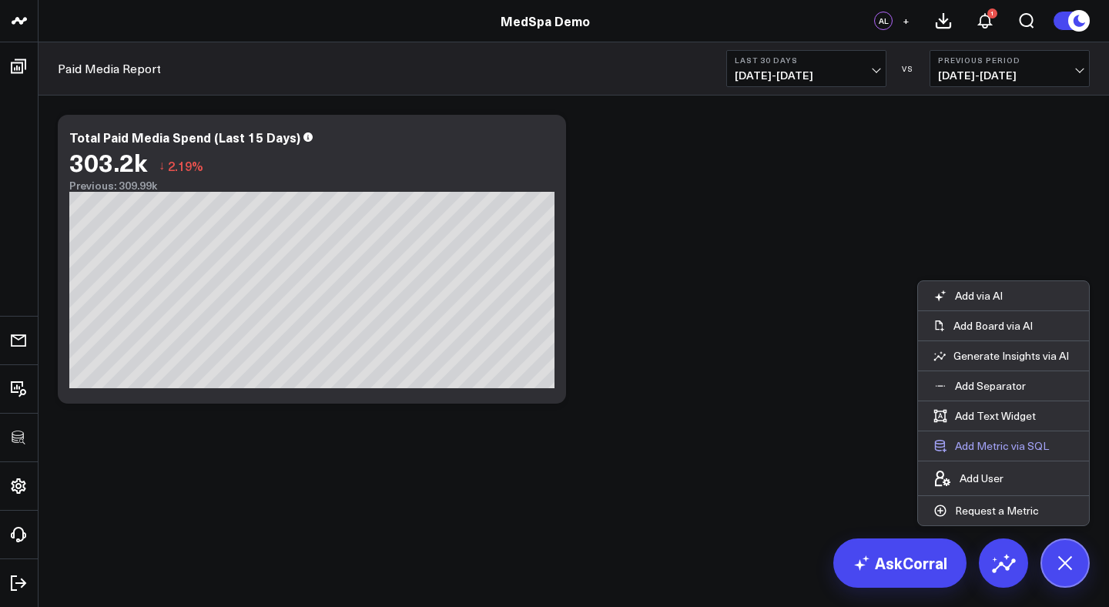
click at [1007, 447] on button "Add Metric via SQL" at bounding box center [991, 445] width 146 height 29
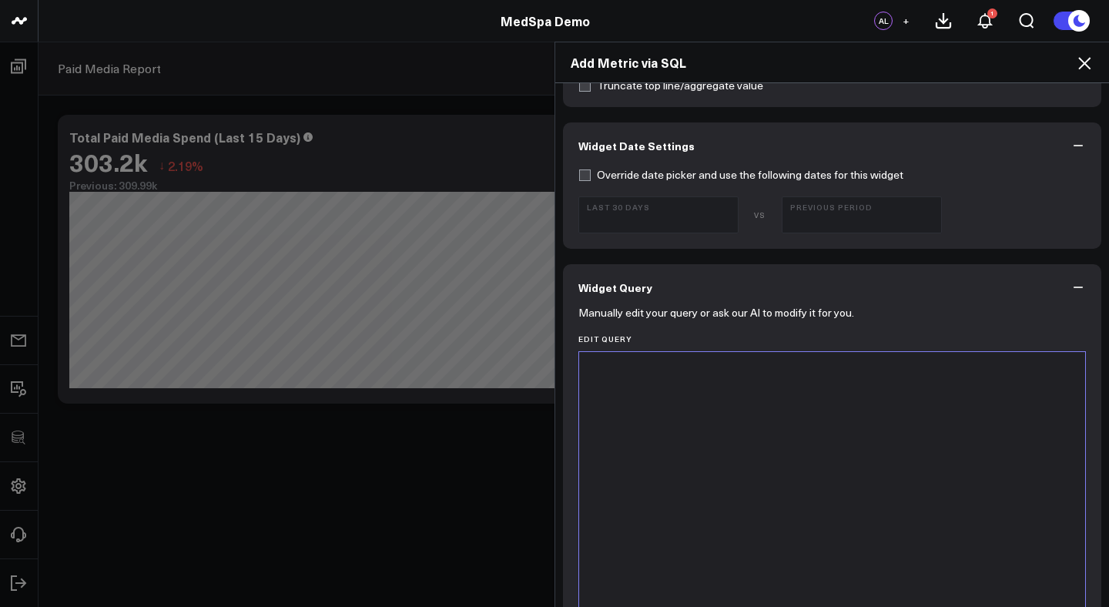
scroll to position [451, 0]
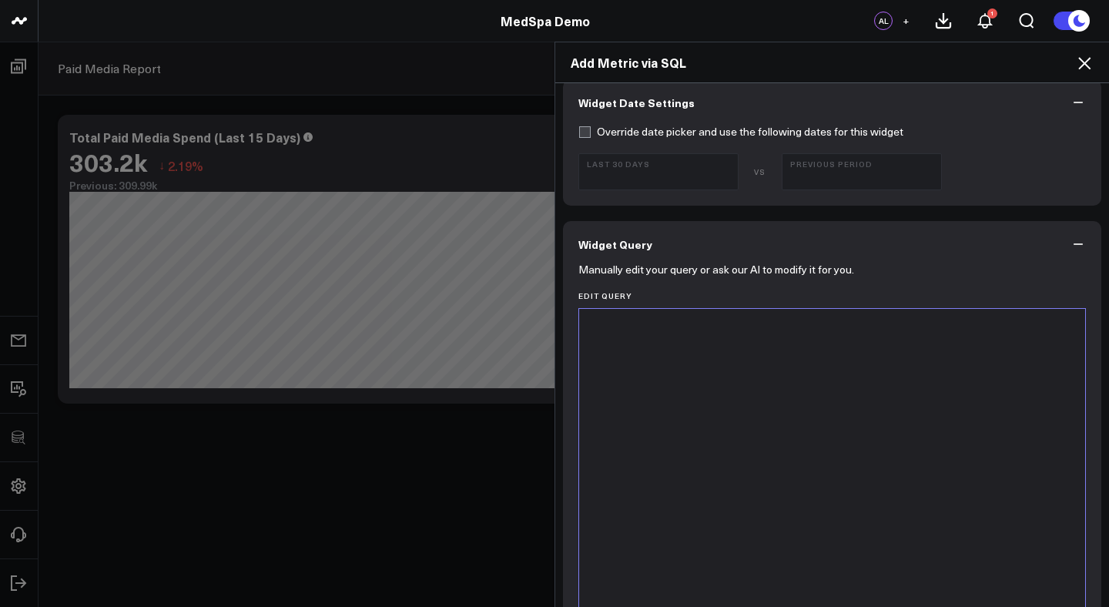
click at [747, 344] on div at bounding box center [832, 501] width 491 height 368
